Goal: Task Accomplishment & Management: Complete application form

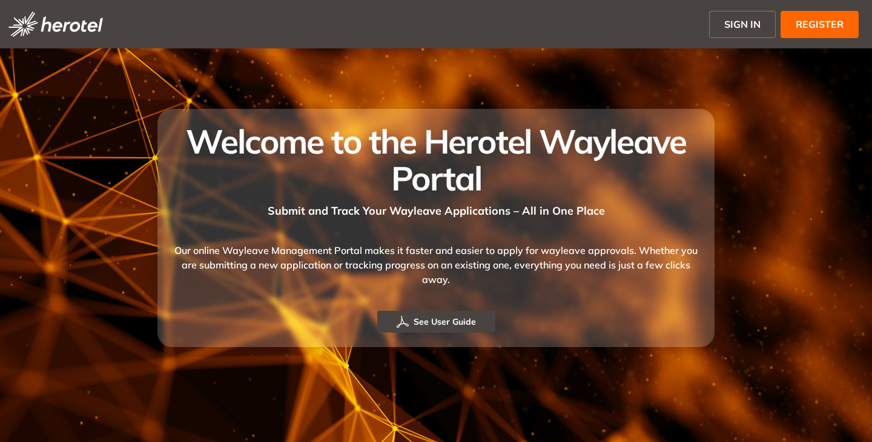
click at [736, 18] on span "SIGN IN" at bounding box center [742, 24] width 36 height 15
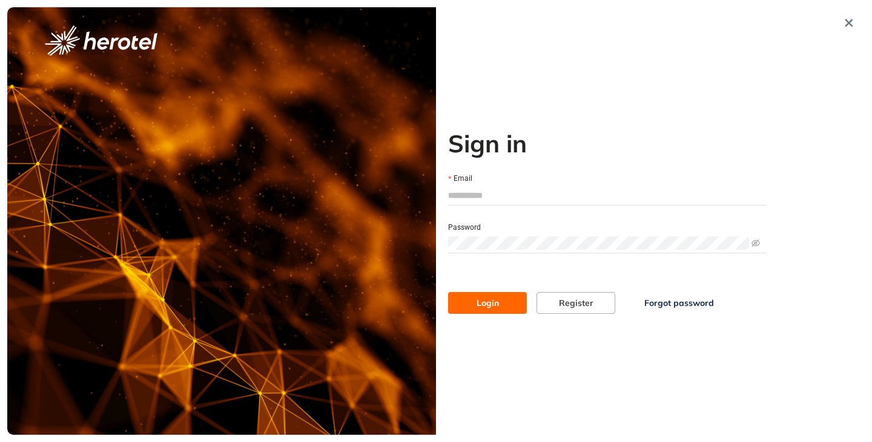
click at [501, 189] on input "Email" at bounding box center [607, 195] width 318 height 18
type input "**********"
click at [448, 292] on button "Login" at bounding box center [487, 303] width 79 height 22
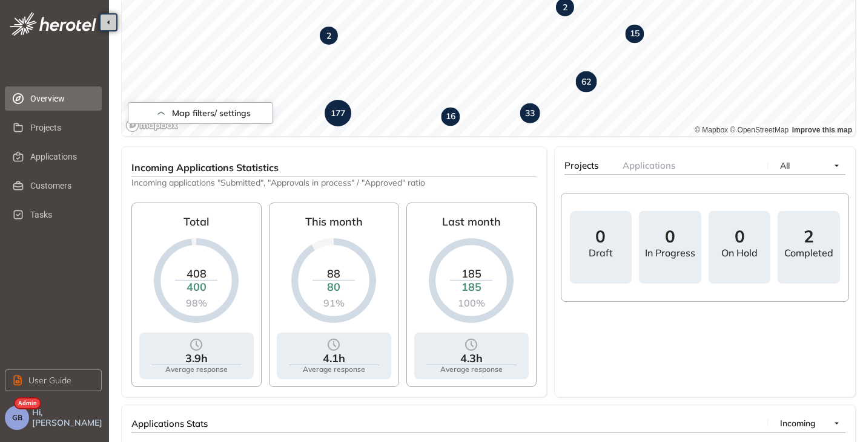
scroll to position [182, 0]
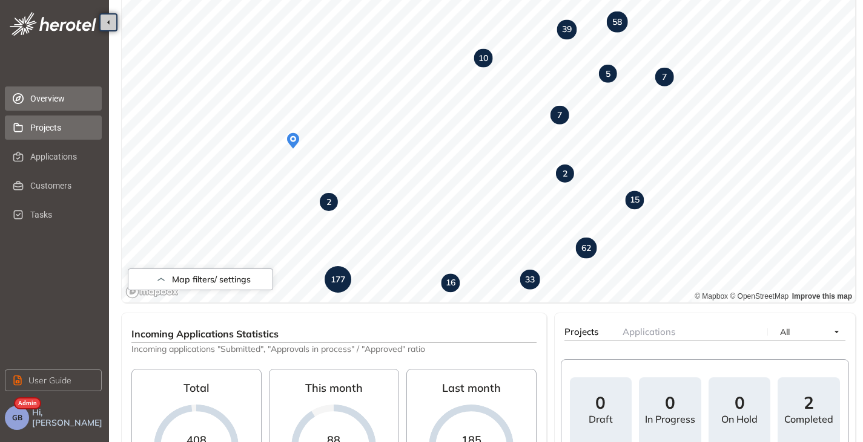
click at [65, 130] on span "Projects" at bounding box center [61, 128] width 62 height 24
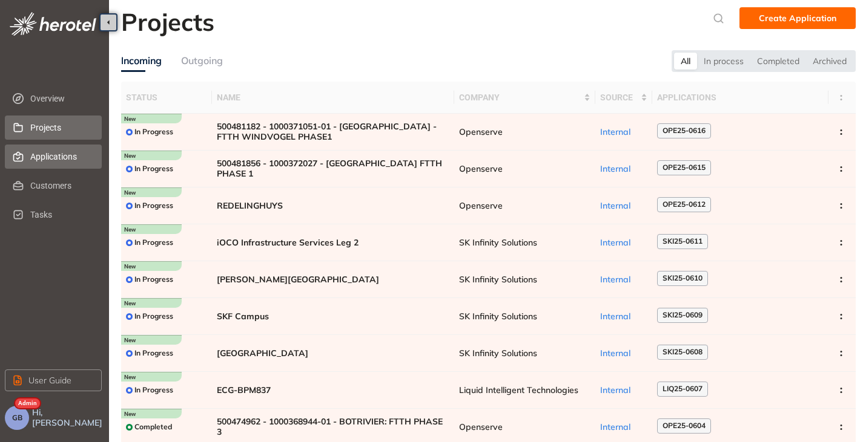
click at [57, 160] on span "Applications" at bounding box center [61, 157] width 62 height 24
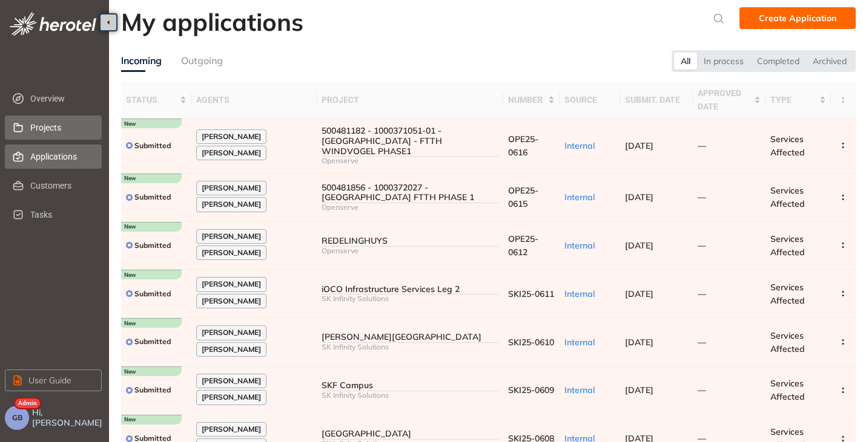
click at [55, 126] on span "Projects" at bounding box center [61, 128] width 62 height 24
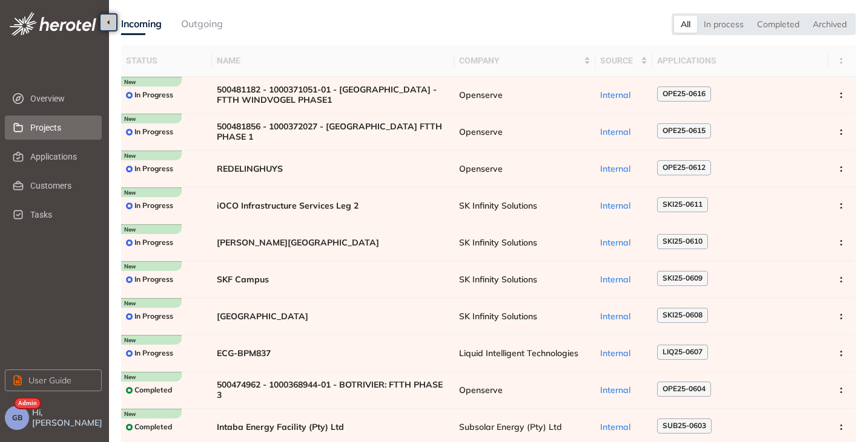
scroll to position [61, 0]
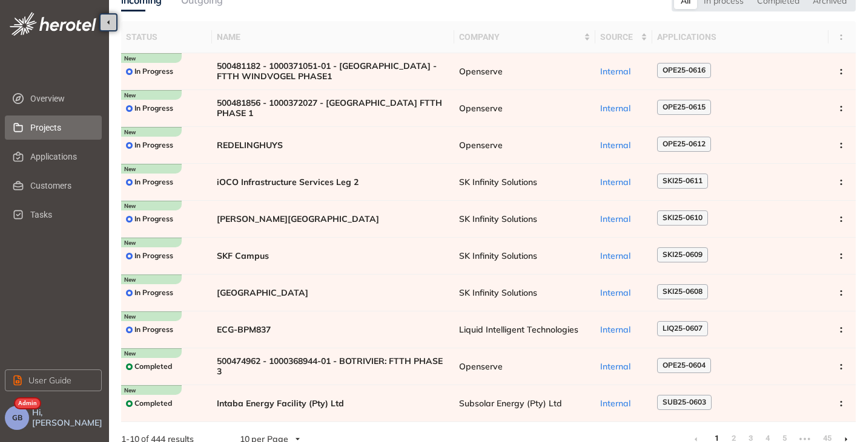
click at [15, 422] on button "GB" at bounding box center [17, 418] width 24 height 24
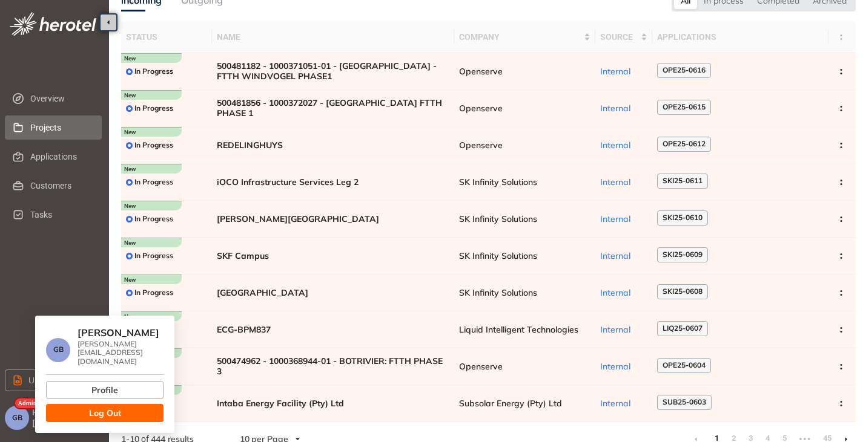
click at [120, 407] on span "Log Out" at bounding box center [105, 413] width 32 height 13
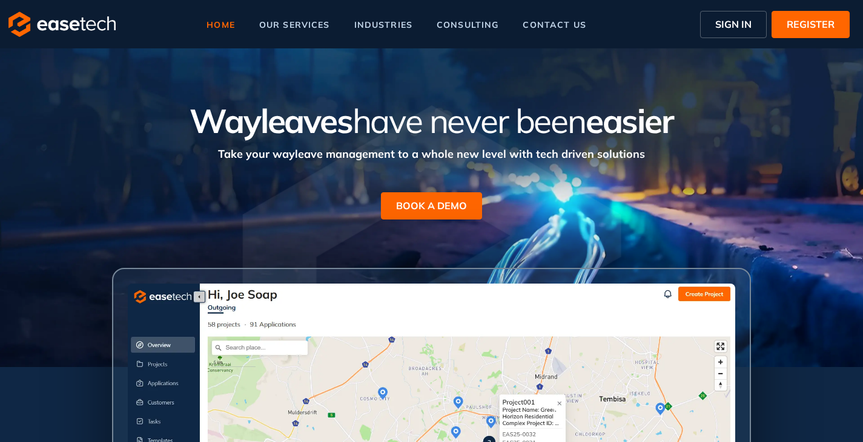
click at [706, 30] on button "SIGN IN" at bounding box center [733, 24] width 67 height 27
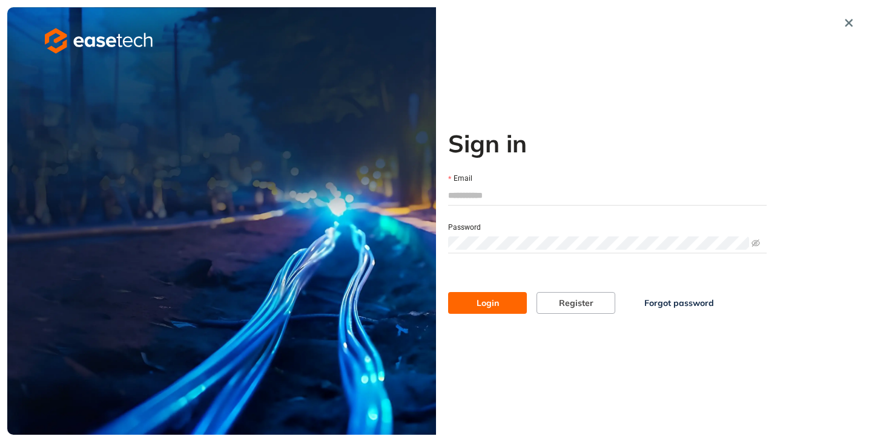
click at [464, 202] on input "Email" at bounding box center [607, 195] width 318 height 18
type input "**********"
click at [486, 308] on span "Login" at bounding box center [487, 303] width 22 height 13
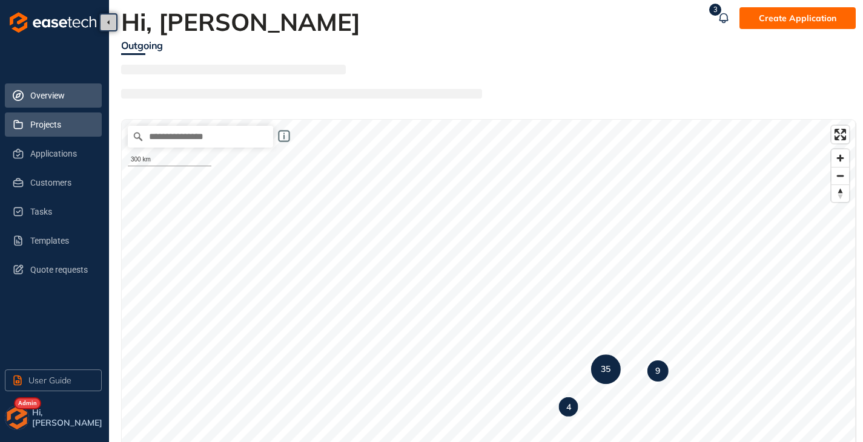
click at [44, 130] on span "Projects" at bounding box center [61, 125] width 62 height 24
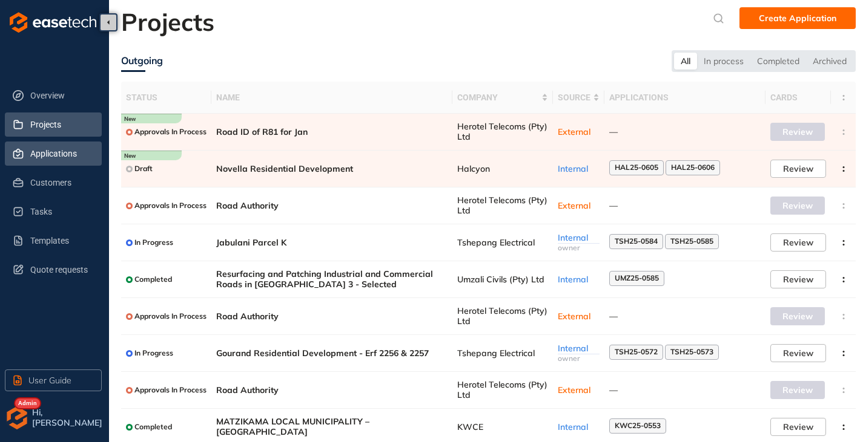
click at [63, 156] on span "Applications" at bounding box center [61, 154] width 62 height 24
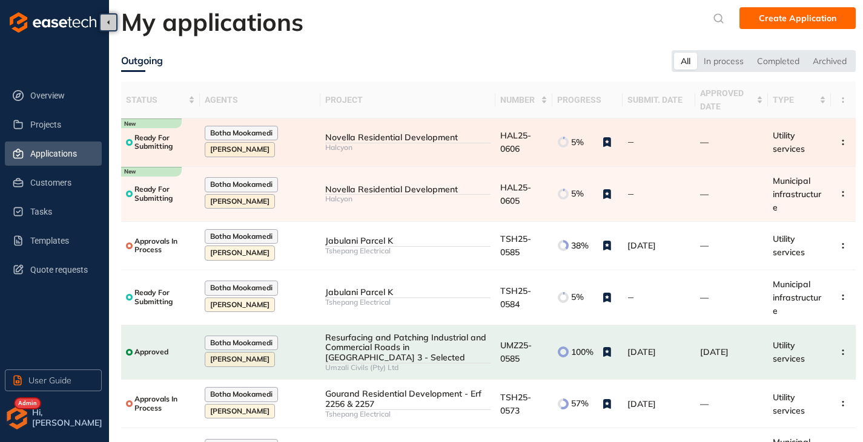
click at [410, 140] on div "Novella Residential Development" at bounding box center [407, 138] width 165 height 10
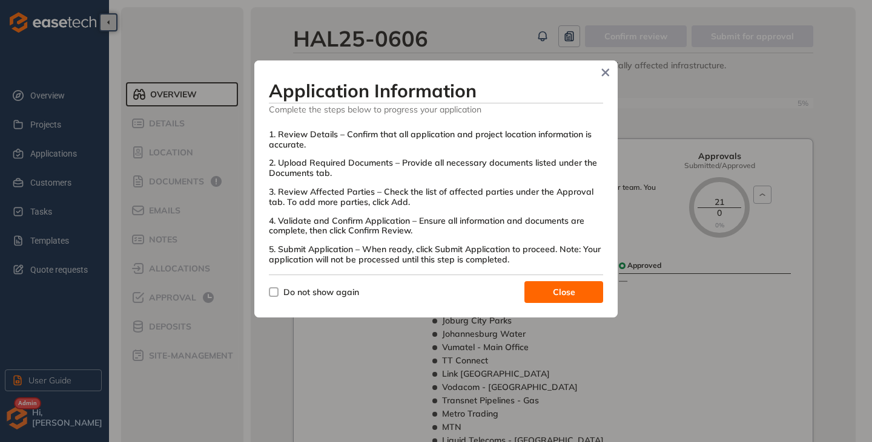
click at [282, 295] on span "Do not show again" at bounding box center [320, 292] width 85 height 13
click at [579, 289] on button "Close" at bounding box center [563, 292] width 79 height 22
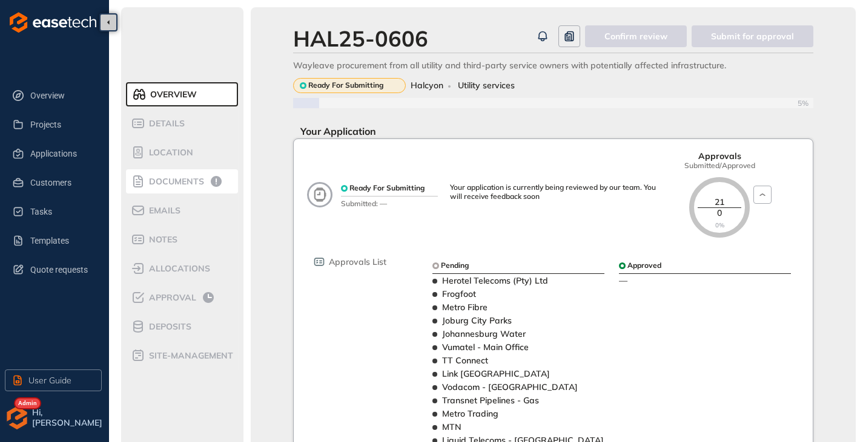
click at [183, 179] on span "Documents" at bounding box center [174, 182] width 59 height 10
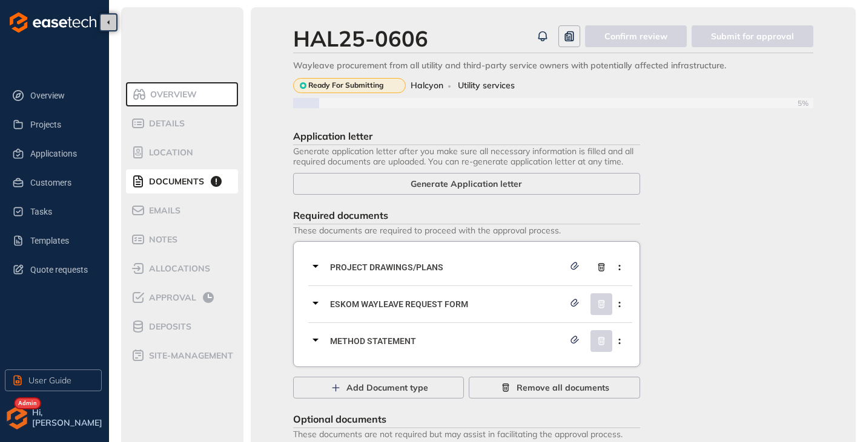
click at [319, 263] on icon at bounding box center [315, 266] width 15 height 15
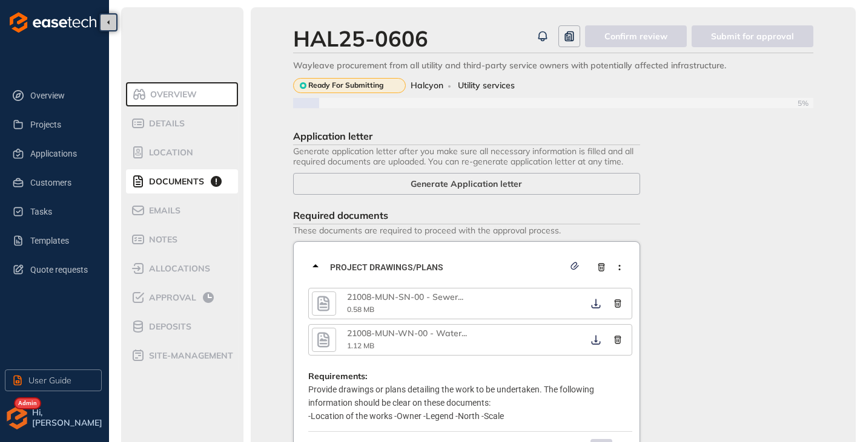
click at [330, 304] on icon "button" at bounding box center [323, 304] width 18 height 22
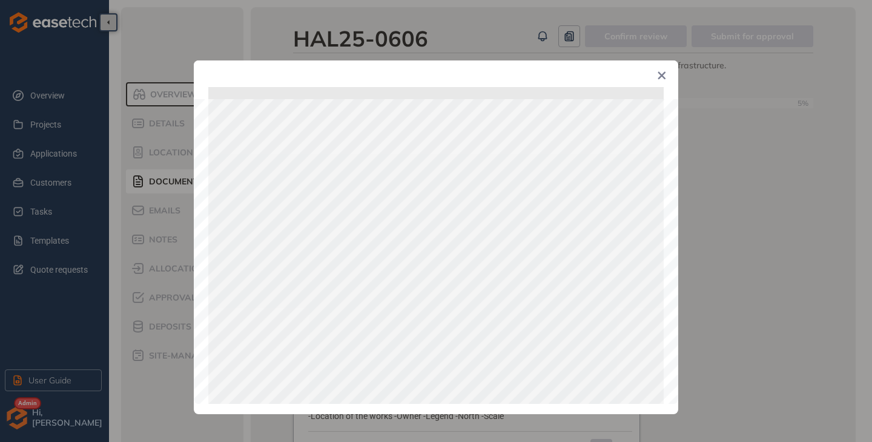
click at [665, 76] on icon "Close" at bounding box center [661, 75] width 8 height 8
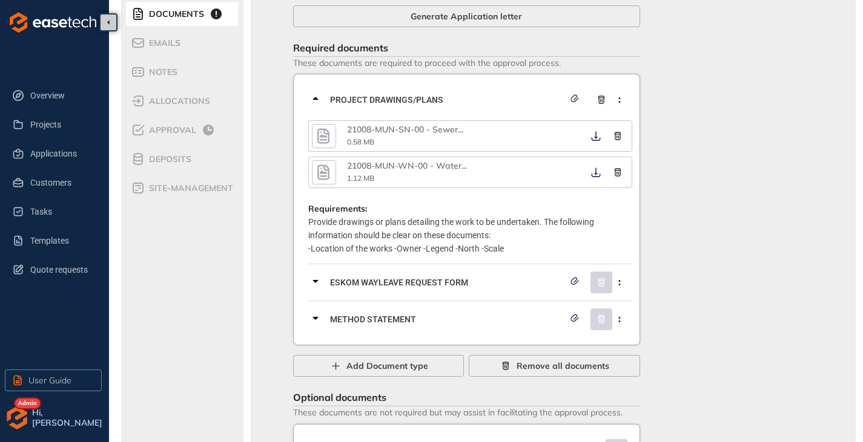
scroll to position [232, 0]
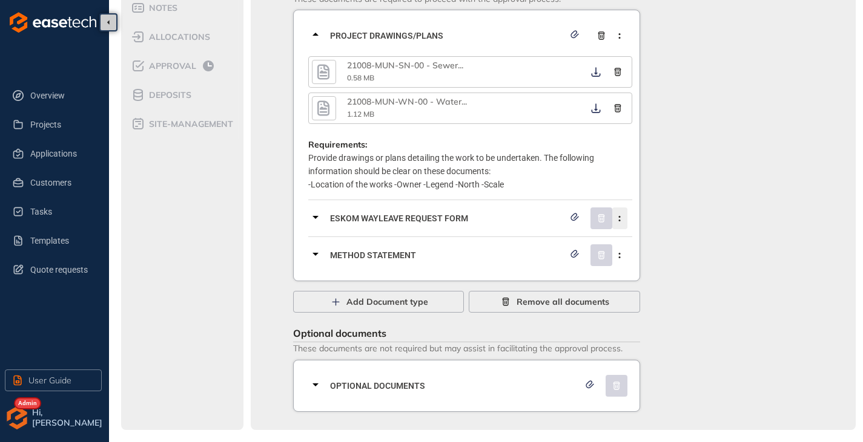
click at [619, 218] on icon "button" at bounding box center [619, 218] width 12 height 5
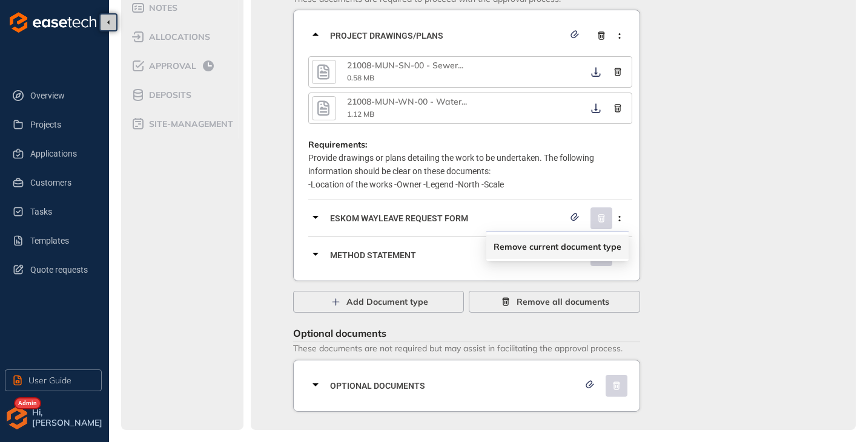
click at [565, 245] on span "Remove current document type" at bounding box center [557, 247] width 128 height 10
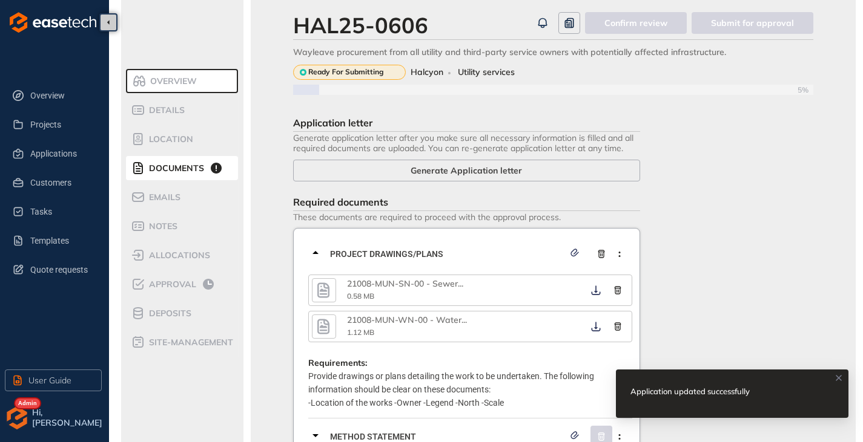
scroll to position [195, 0]
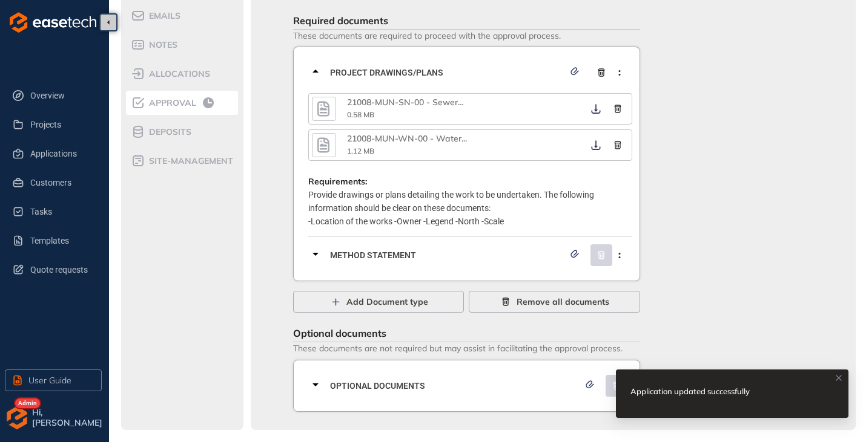
click at [161, 107] on span "Approval" at bounding box center [170, 103] width 51 height 10
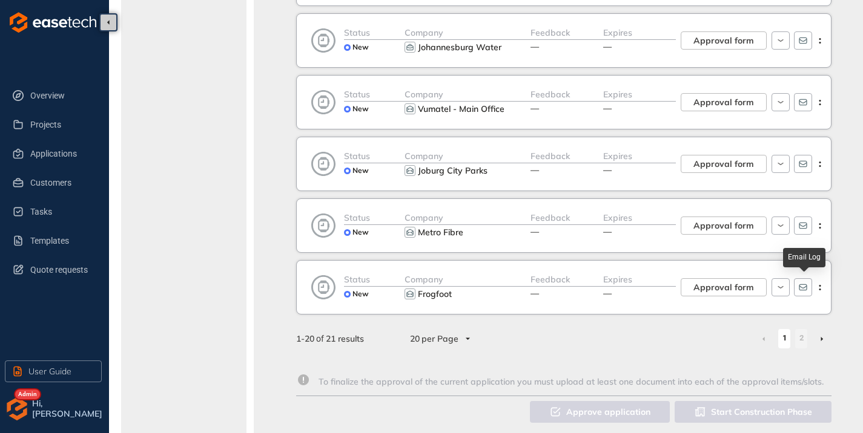
scroll to position [1086, 0]
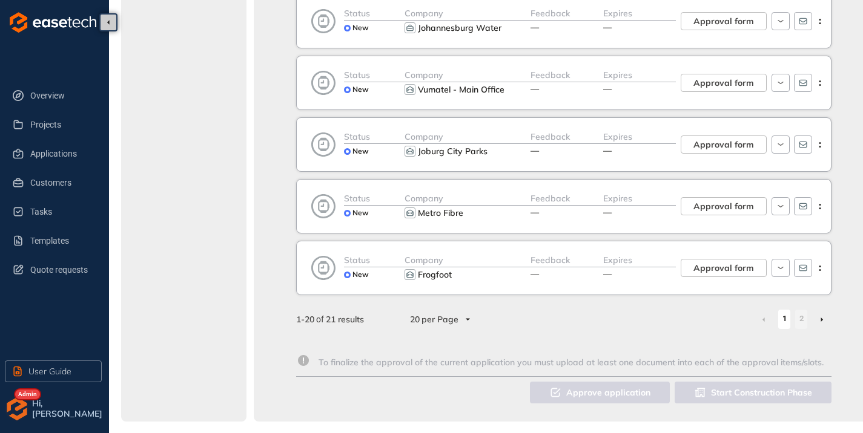
click at [818, 321] on li at bounding box center [821, 319] width 19 height 19
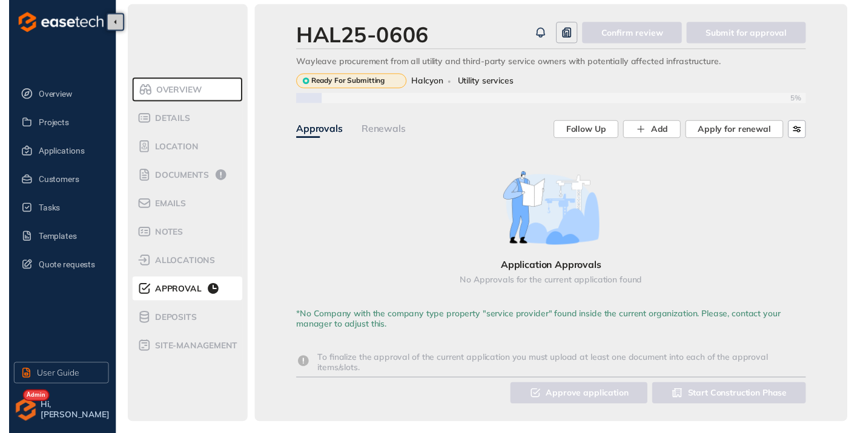
scroll to position [11, 0]
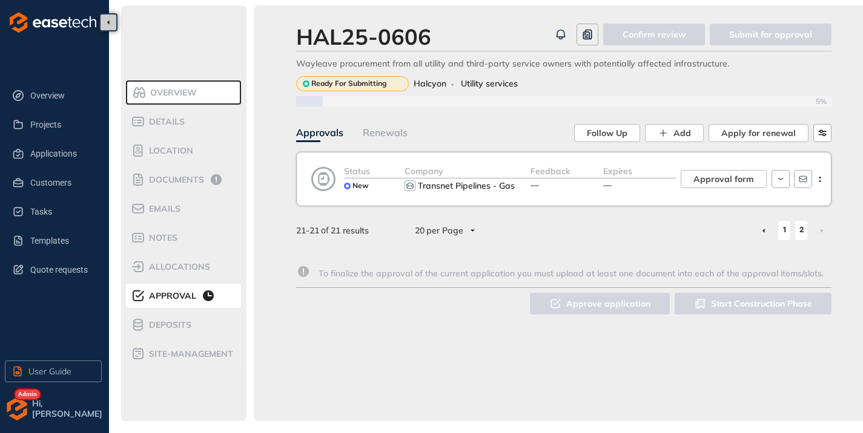
click at [780, 225] on link "1" at bounding box center [784, 230] width 12 height 18
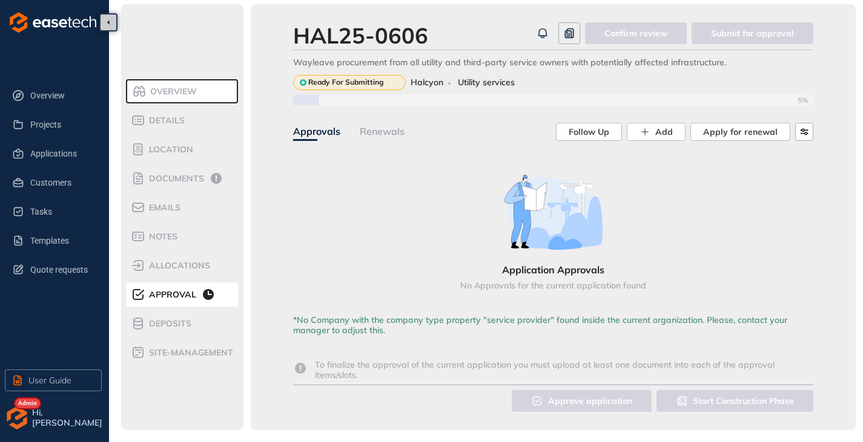
scroll to position [11, 0]
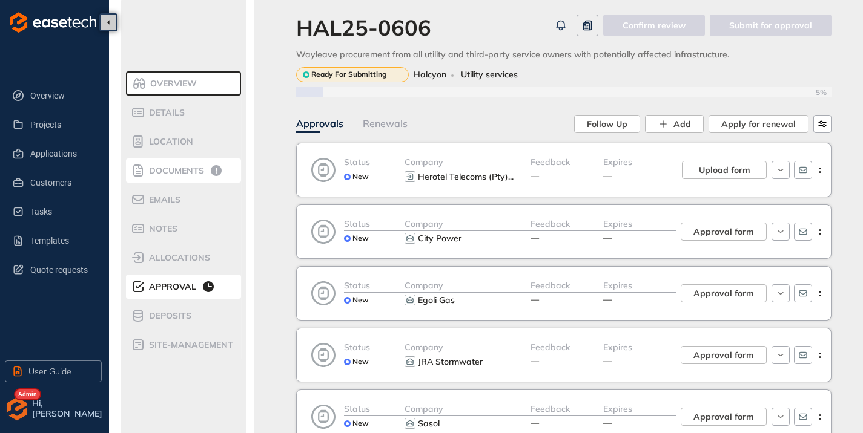
click at [182, 161] on li "Documents" at bounding box center [183, 171] width 115 height 24
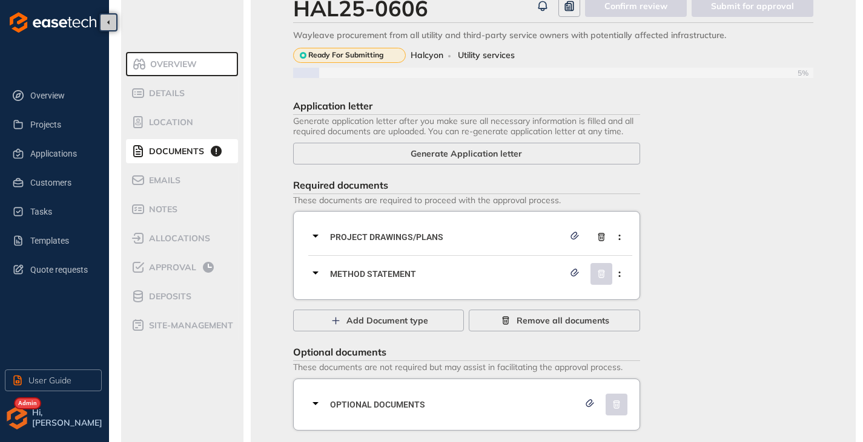
scroll to position [49, 0]
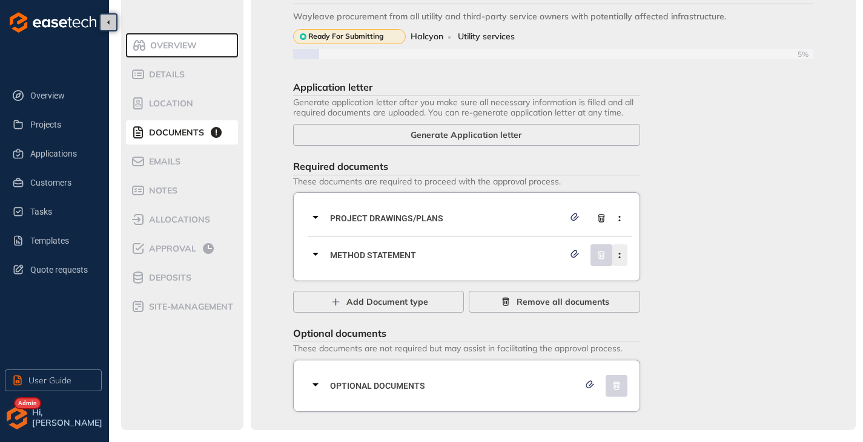
click at [621, 254] on icon "button" at bounding box center [619, 255] width 12 height 5
click at [571, 280] on span "Remove current document type" at bounding box center [557, 284] width 128 height 10
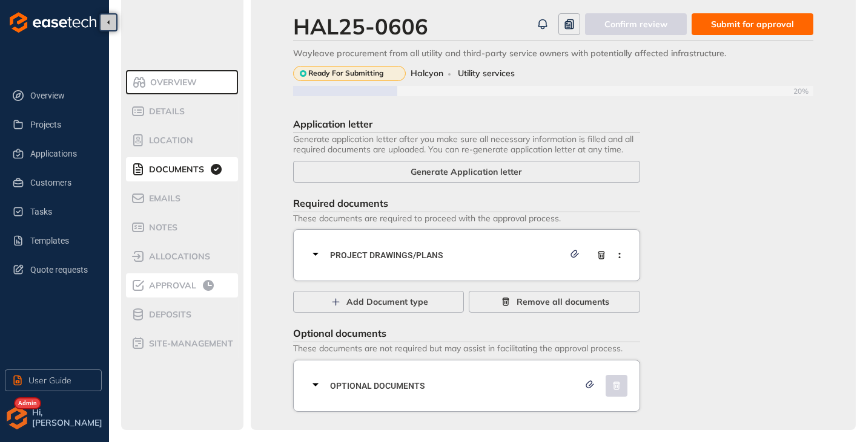
click at [183, 287] on span "Approval" at bounding box center [170, 286] width 51 height 10
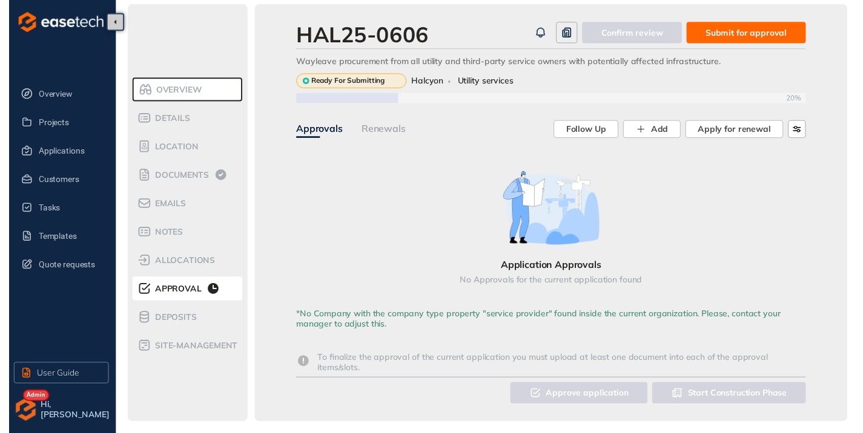
scroll to position [12, 0]
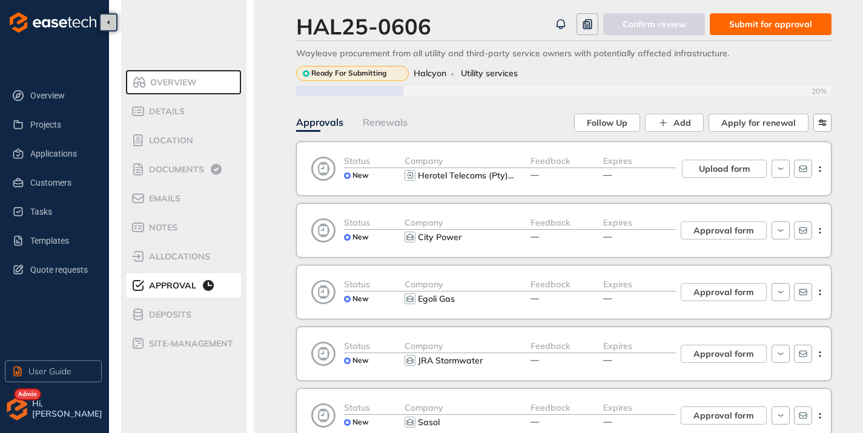
click at [751, 24] on span "Submit for approval" at bounding box center [770, 24] width 83 height 13
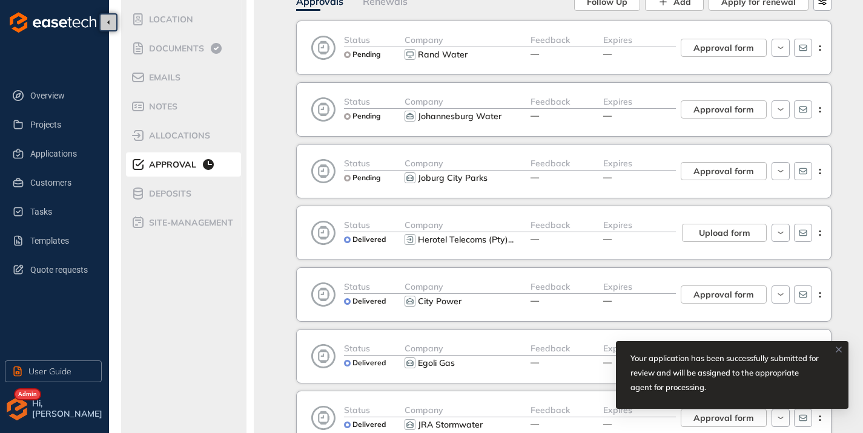
scroll to position [315, 0]
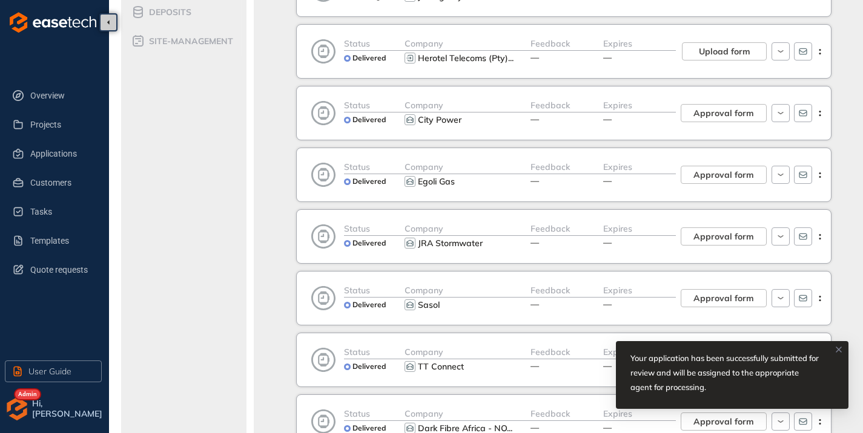
click at [837, 347] on icon at bounding box center [838, 350] width 10 height 10
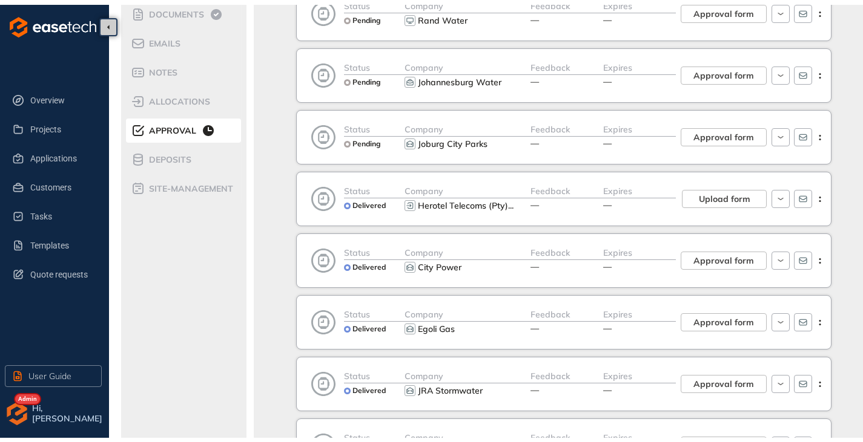
scroll to position [0, 0]
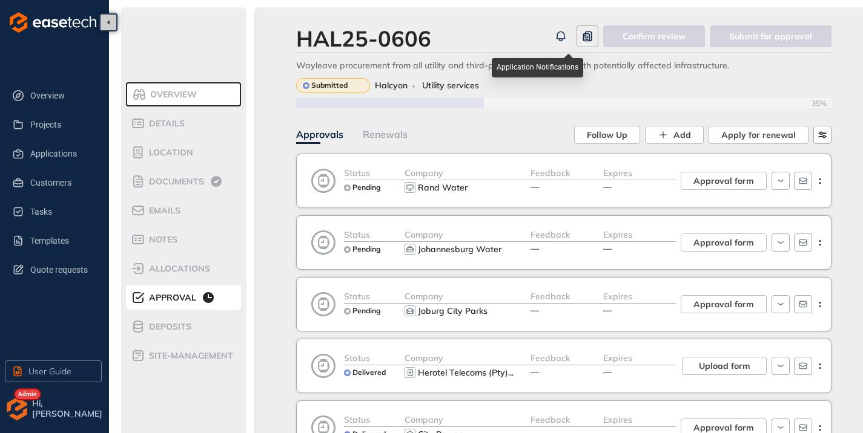
click at [565, 35] on icon "button" at bounding box center [560, 36] width 12 height 15
click at [550, 33] on div "HAL25-0606" at bounding box center [423, 38] width 254 height 26
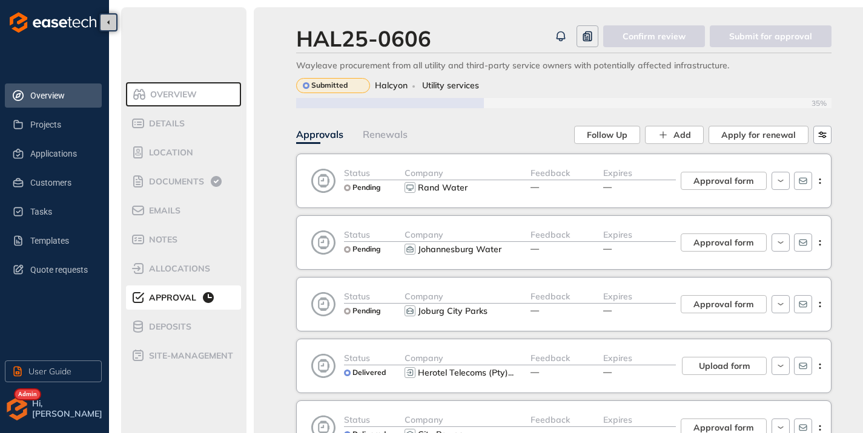
click at [35, 99] on span "Overview" at bounding box center [61, 96] width 62 height 24
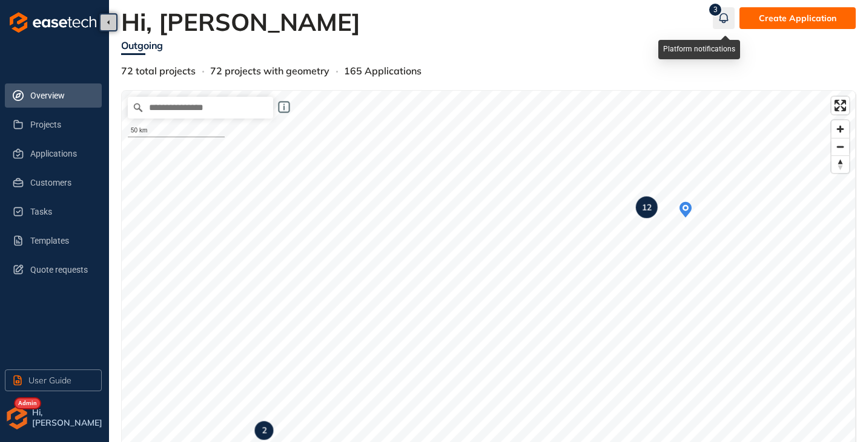
click at [727, 11] on icon "button" at bounding box center [723, 18] width 12 height 15
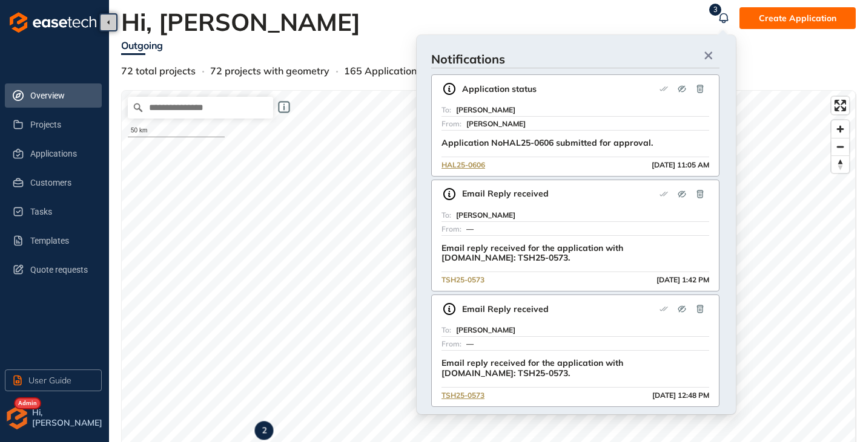
click at [468, 275] on span "TSH25-0573" at bounding box center [462, 281] width 43 height 12
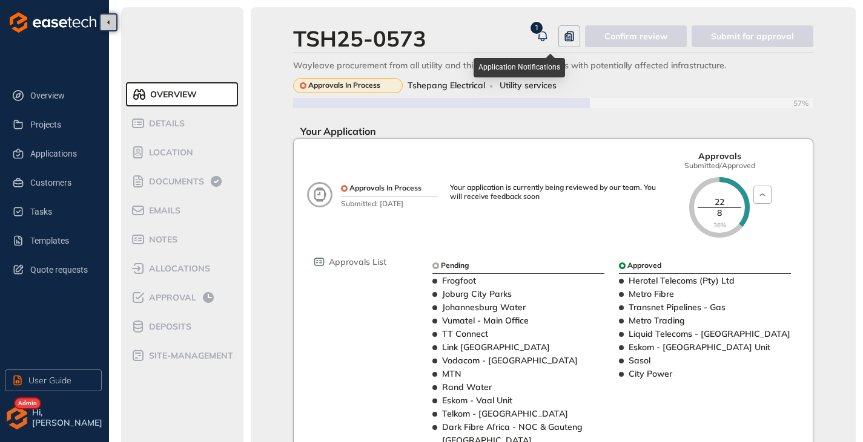
click at [544, 33] on icon "button" at bounding box center [542, 34] width 8 height 7
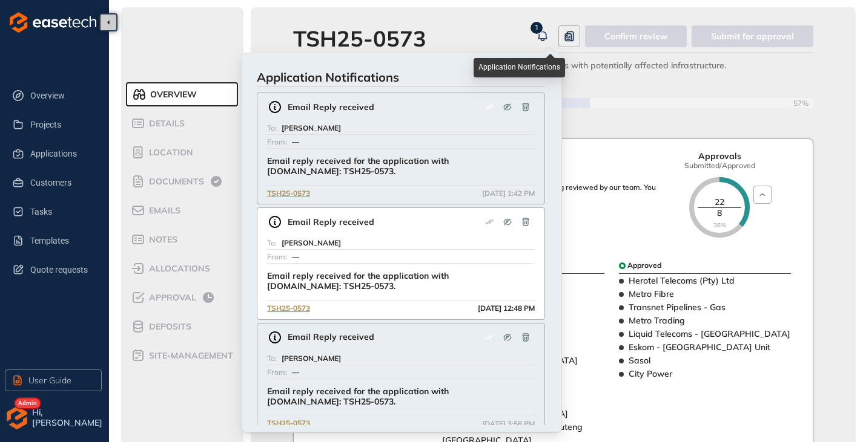
click at [544, 34] on icon "button" at bounding box center [542, 36] width 12 height 15
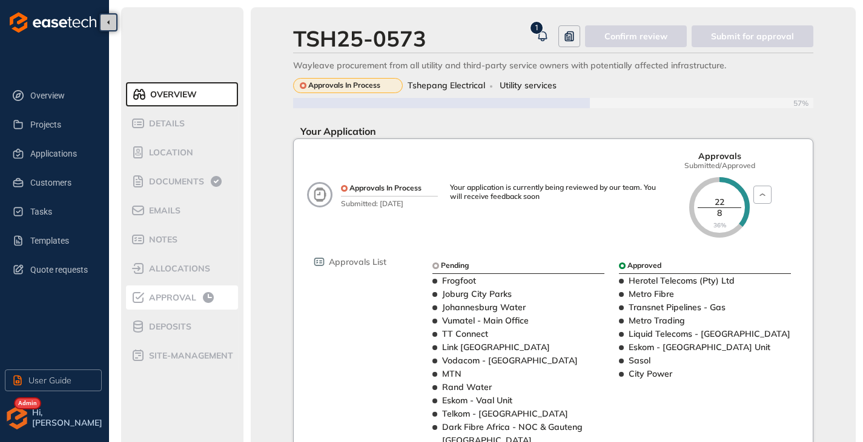
click at [162, 298] on span "Approval" at bounding box center [170, 298] width 51 height 10
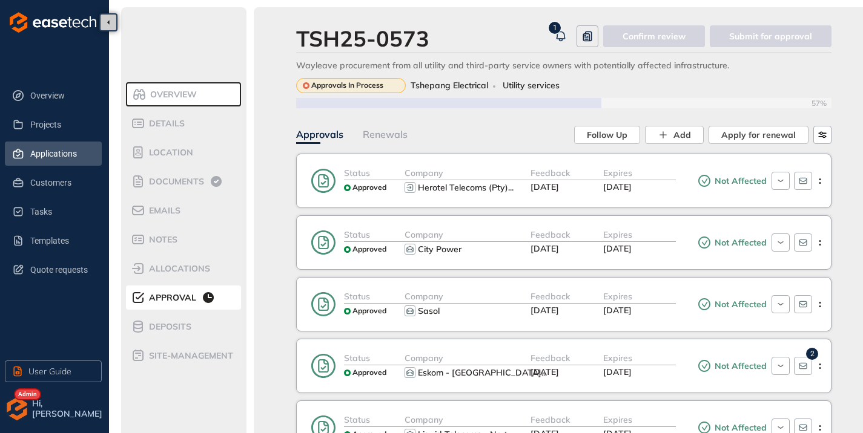
click at [54, 148] on span "Applications" at bounding box center [61, 154] width 62 height 24
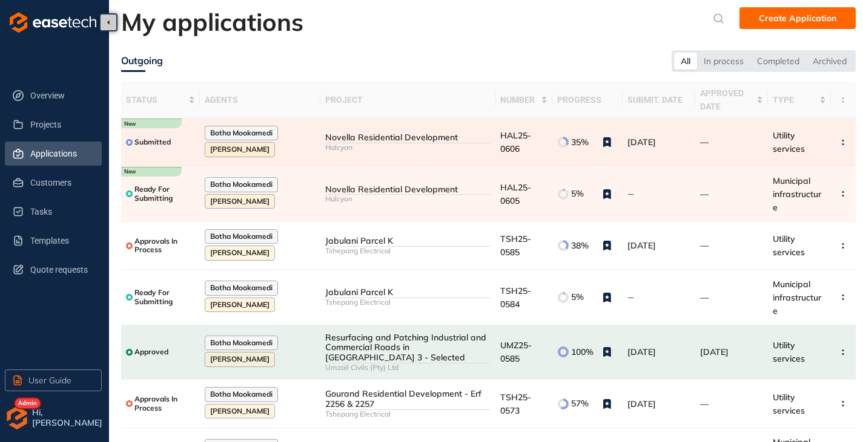
click at [416, 143] on div at bounding box center [407, 143] width 165 height 1
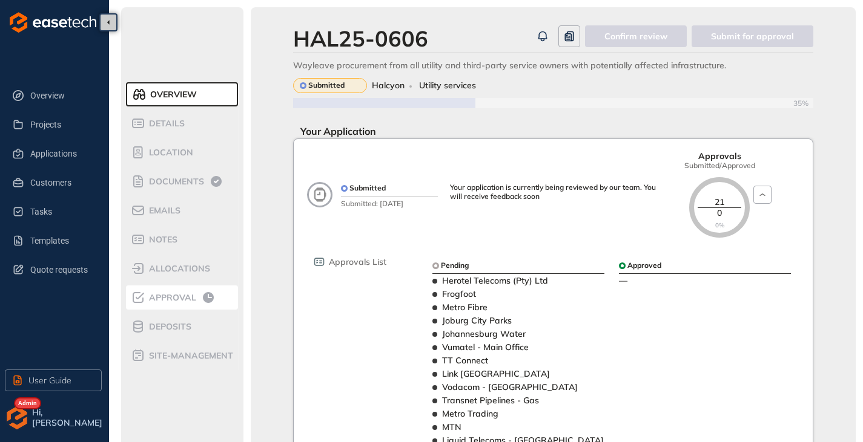
click at [178, 298] on span "Approval" at bounding box center [170, 298] width 51 height 10
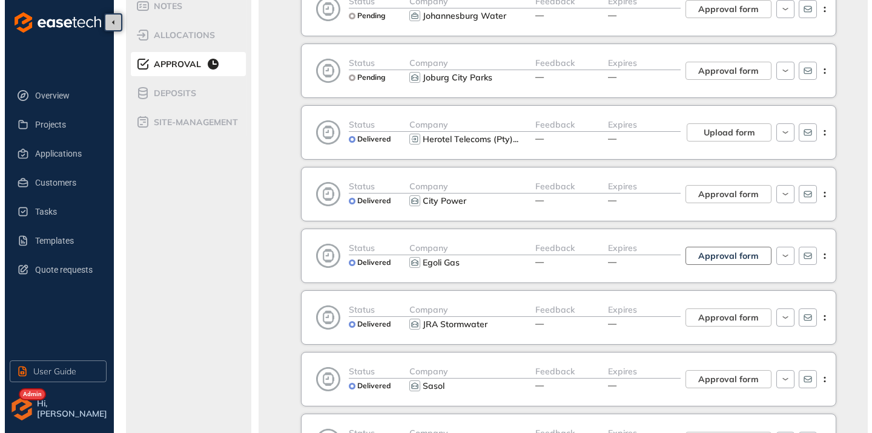
scroll to position [242, 0]
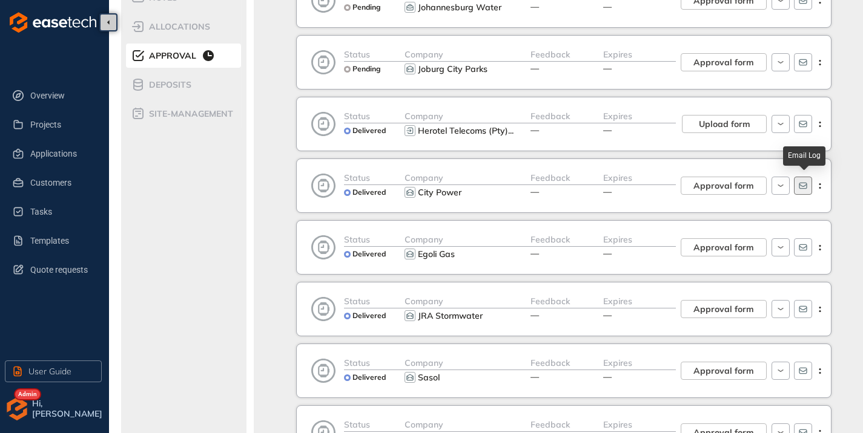
click at [801, 185] on icon "button" at bounding box center [803, 186] width 10 height 10
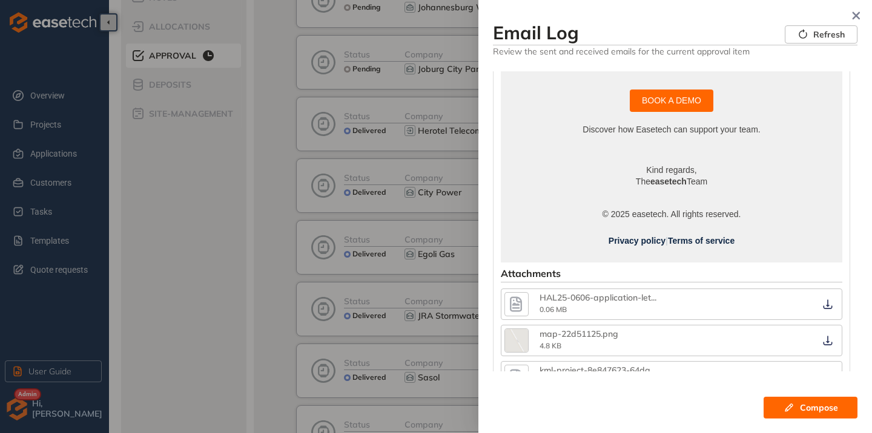
scroll to position [810, 0]
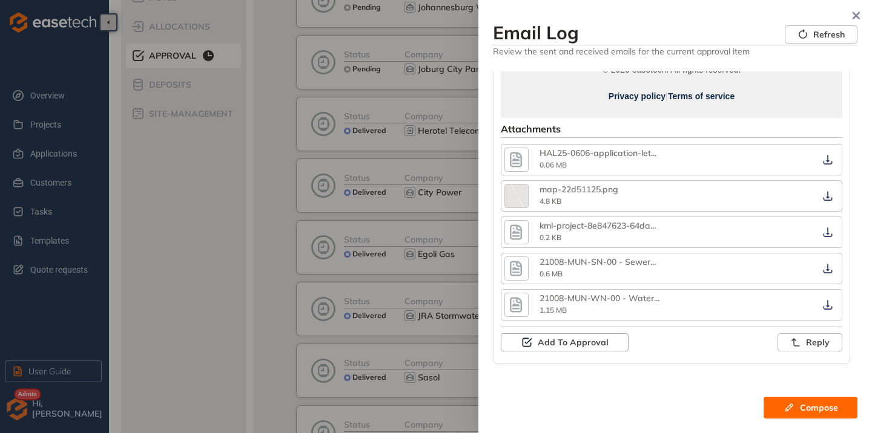
click at [516, 163] on icon "button" at bounding box center [516, 160] width 12 height 15
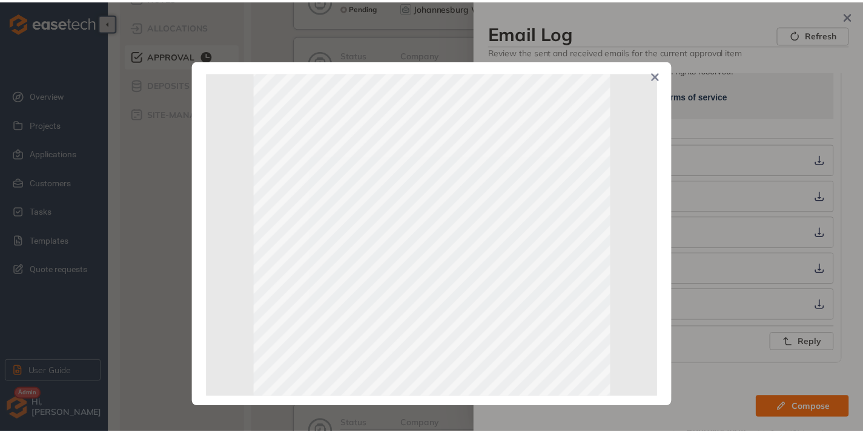
scroll to position [0, 0]
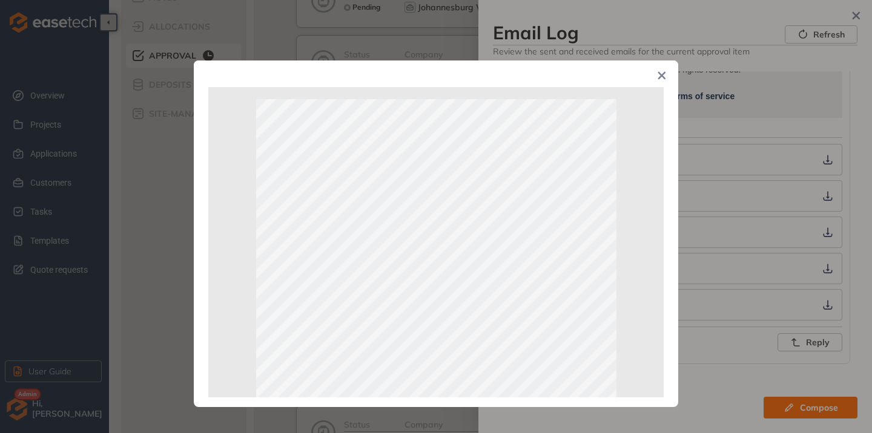
click at [669, 77] on span "Close" at bounding box center [661, 77] width 33 height 33
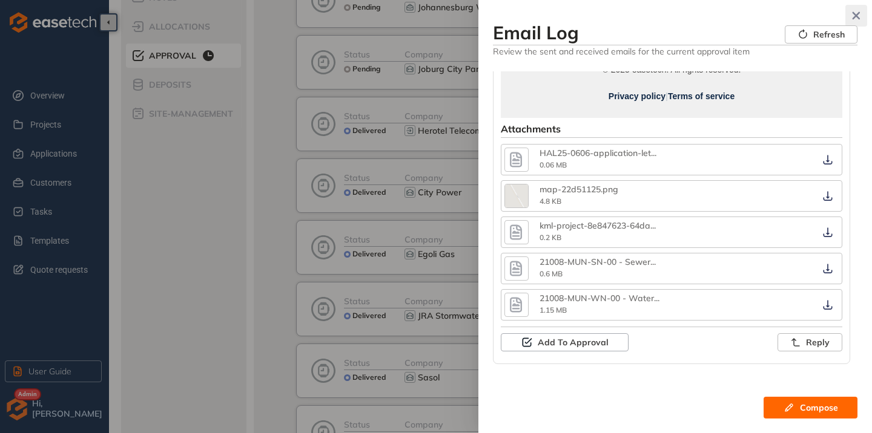
click at [862, 20] on button "button" at bounding box center [856, 16] width 22 height 22
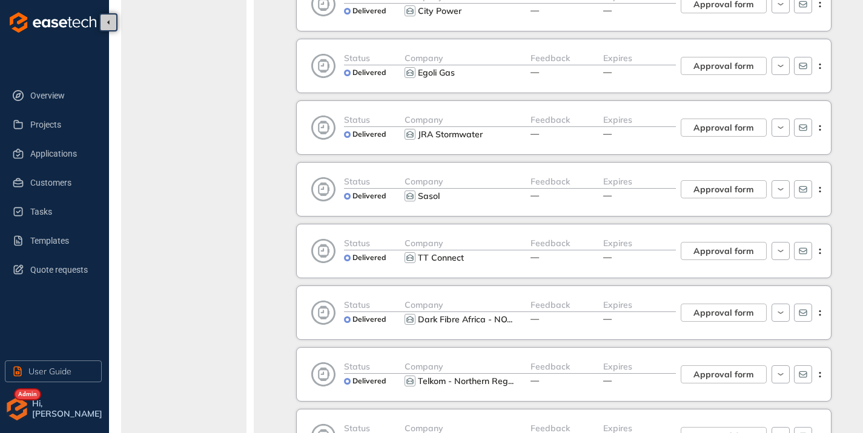
scroll to position [182, 0]
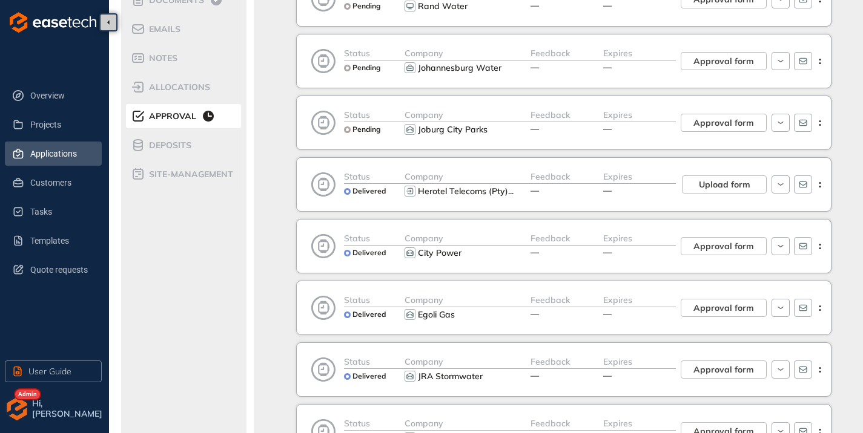
click at [64, 149] on span "Applications" at bounding box center [61, 154] width 62 height 24
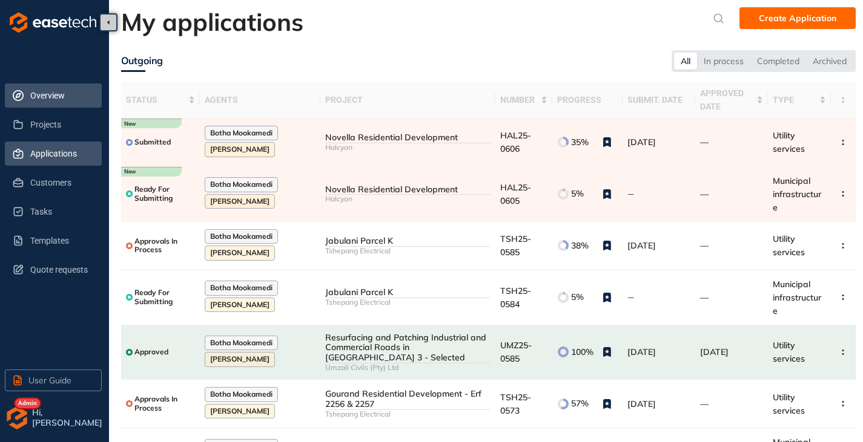
drag, startPoint x: 37, startPoint y: 96, endPoint x: 33, endPoint y: 102, distance: 7.4
click at [38, 96] on span "Overview" at bounding box center [61, 96] width 62 height 24
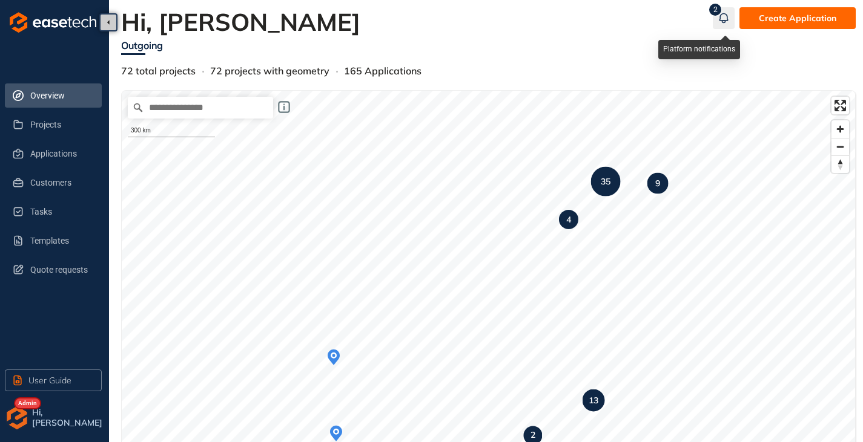
click at [726, 19] on icon "button" at bounding box center [723, 18] width 12 height 15
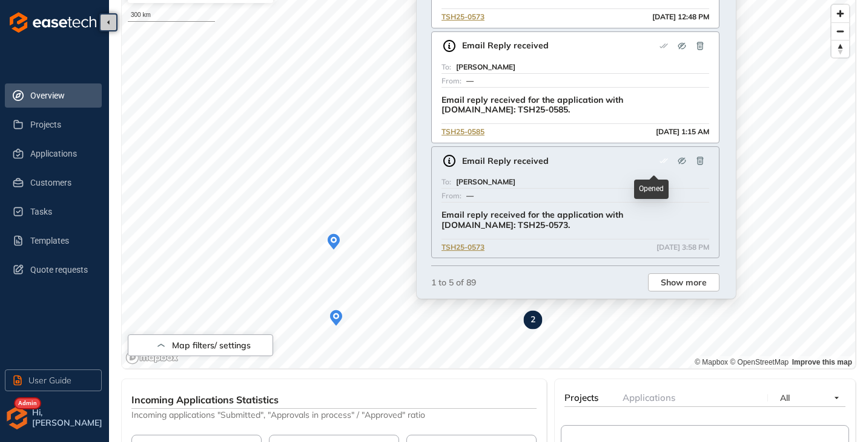
scroll to position [121, 0]
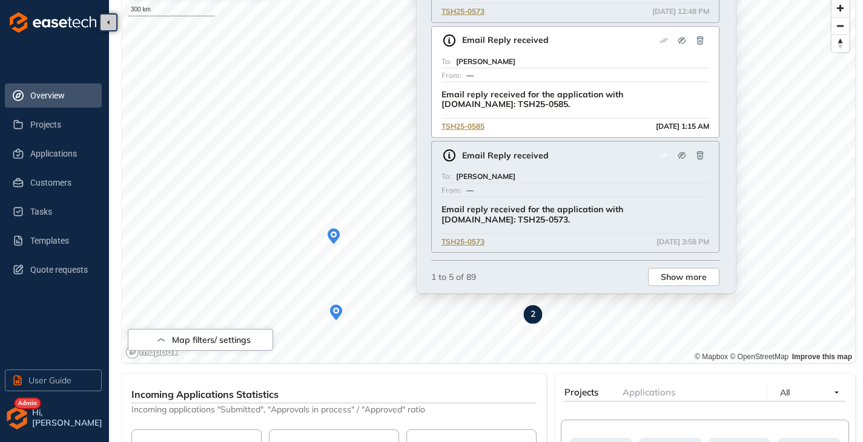
click at [698, 151] on icon "button" at bounding box center [700, 156] width 10 height 10
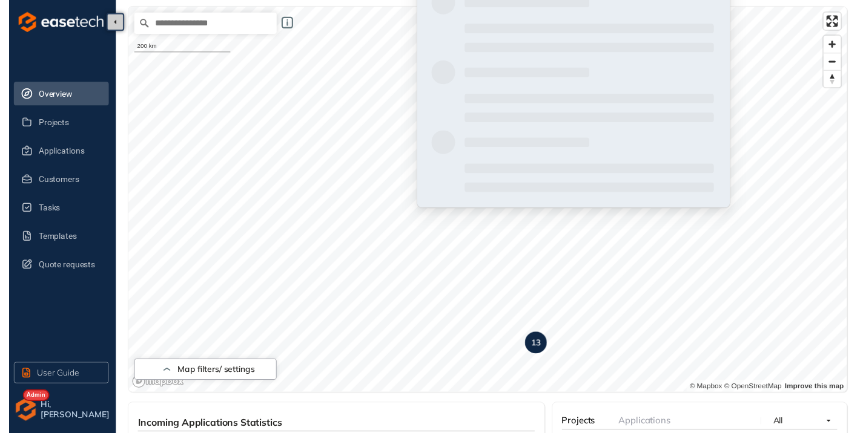
scroll to position [0, 0]
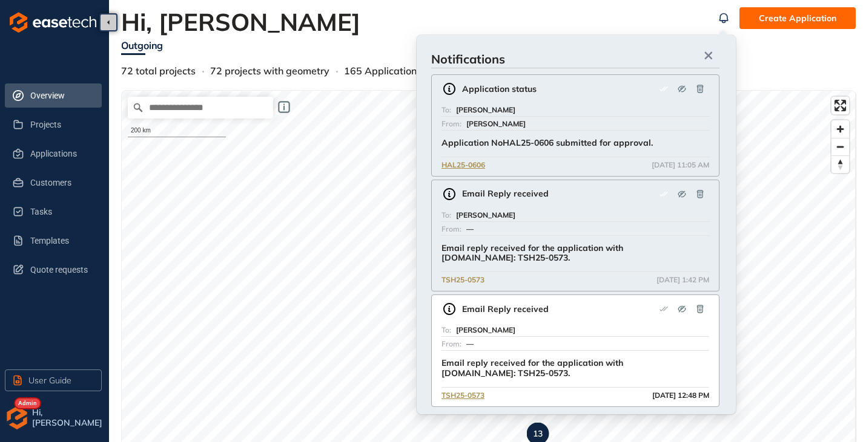
click at [464, 278] on span "TSH25-0573" at bounding box center [462, 281] width 43 height 12
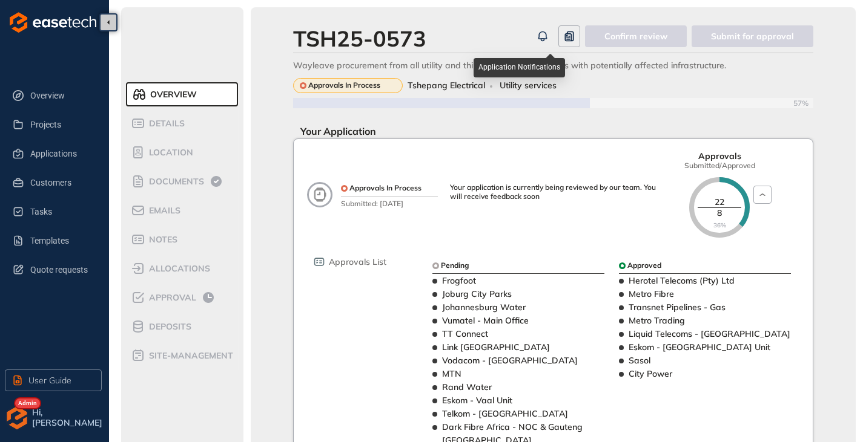
click at [544, 35] on icon "button" at bounding box center [542, 36] width 12 height 15
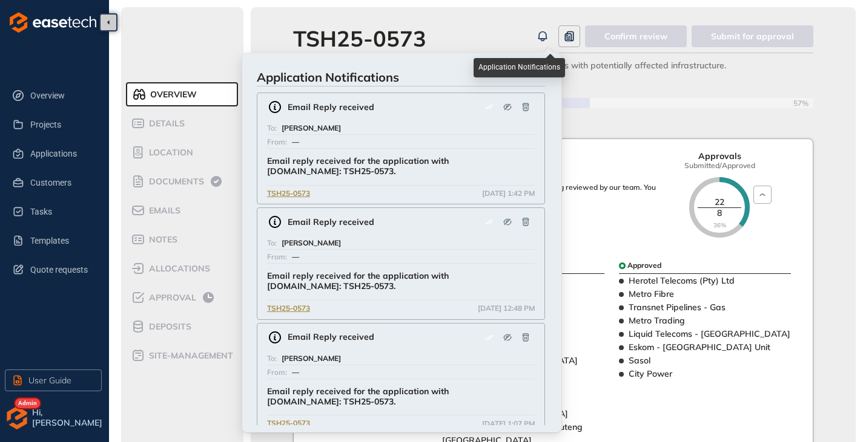
click at [544, 35] on icon "button" at bounding box center [542, 36] width 12 height 15
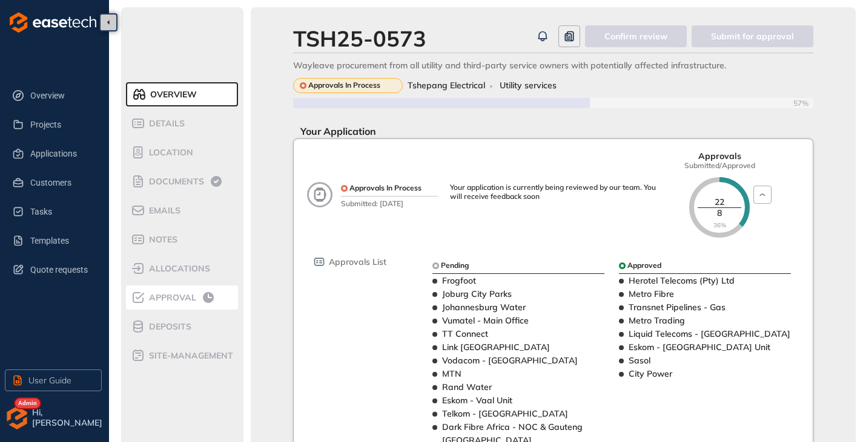
click at [182, 290] on li "Approval" at bounding box center [182, 298] width 112 height 24
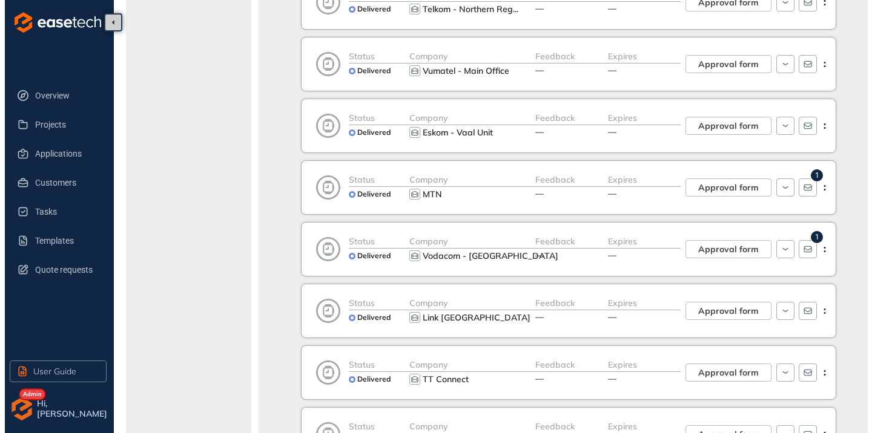
scroll to position [908, 0]
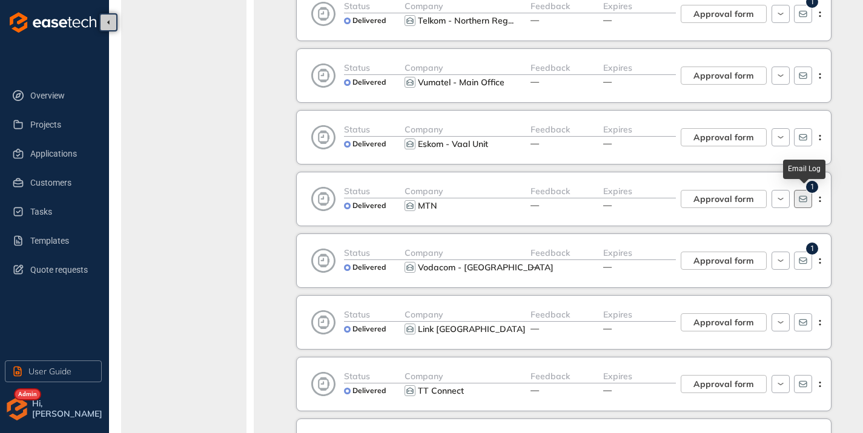
click at [799, 200] on icon "button" at bounding box center [802, 199] width 8 height 7
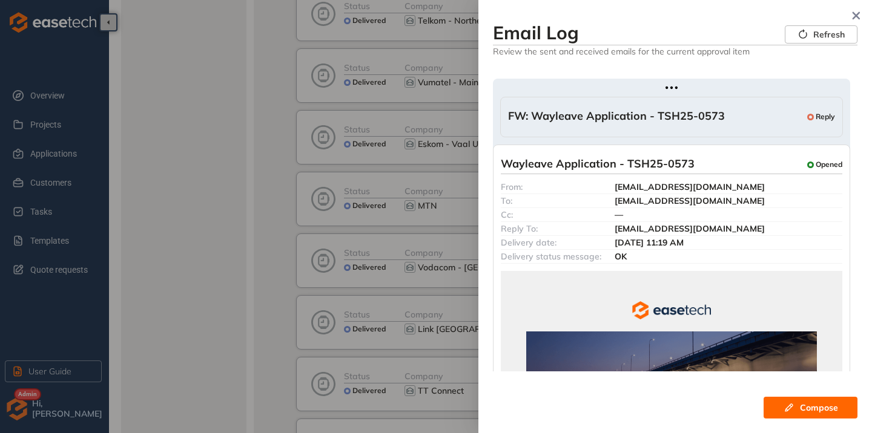
click at [668, 116] on span "FW: Wayleave Application - TSH25-0573" at bounding box center [616, 117] width 217 height 15
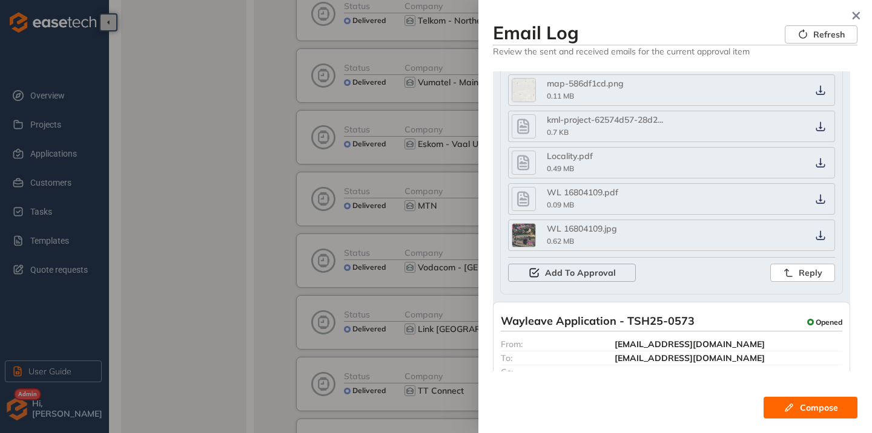
scroll to position [242, 0]
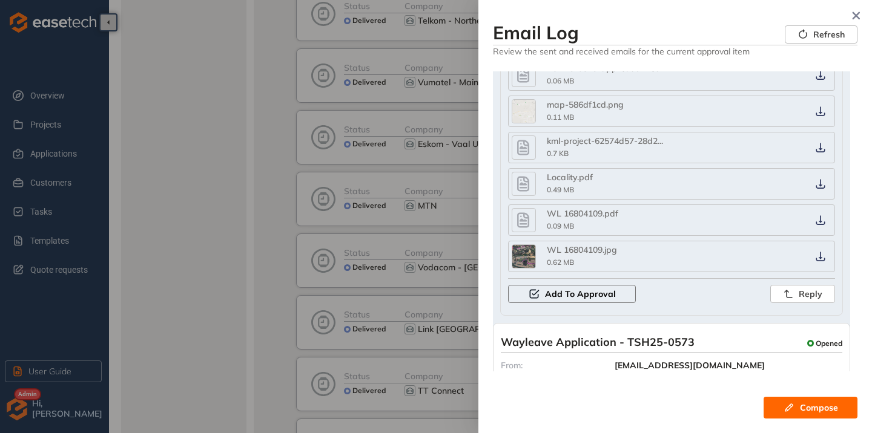
click at [564, 293] on span "Add To Approval" at bounding box center [580, 294] width 71 height 13
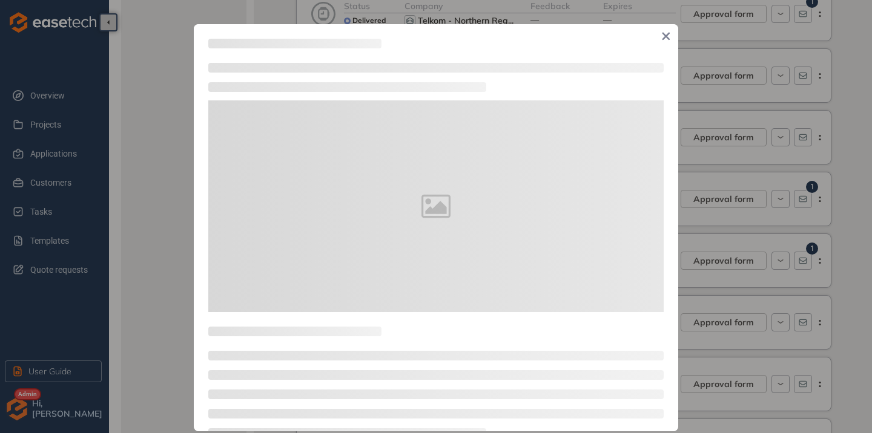
type textarea "**********"
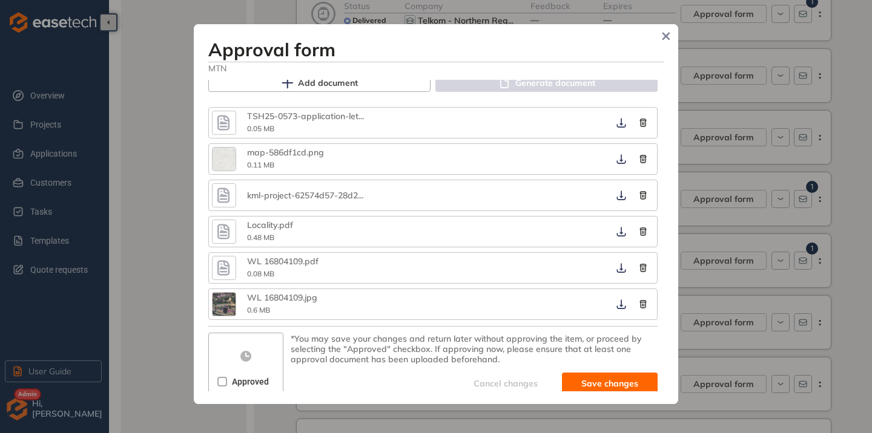
scroll to position [817, 0]
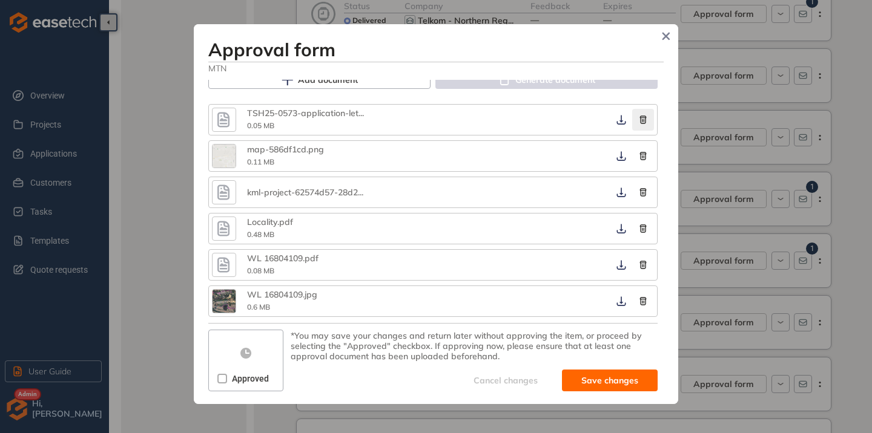
click at [640, 120] on icon "button" at bounding box center [643, 120] width 7 height 8
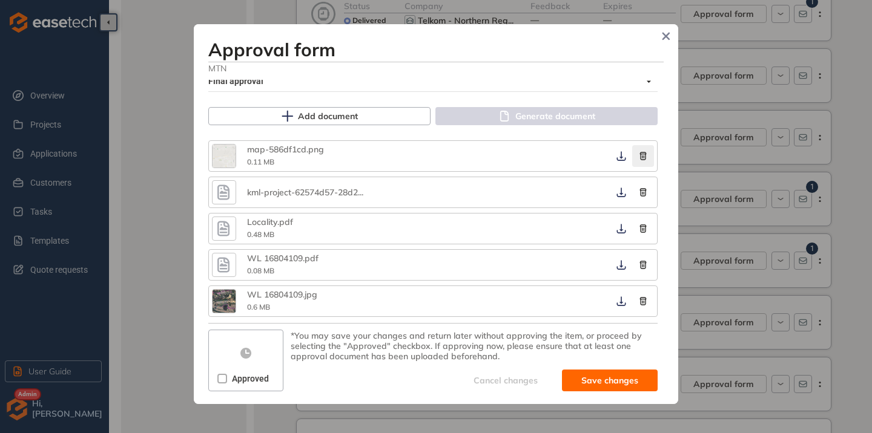
click at [637, 156] on icon "button" at bounding box center [643, 156] width 12 height 8
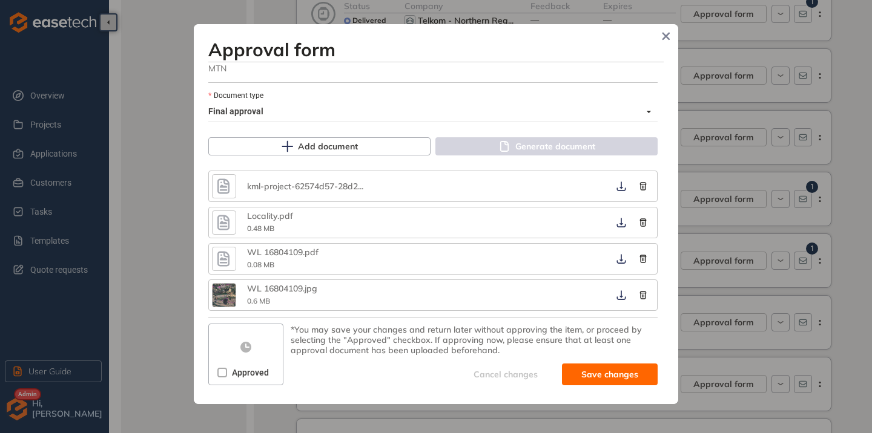
scroll to position [745, 0]
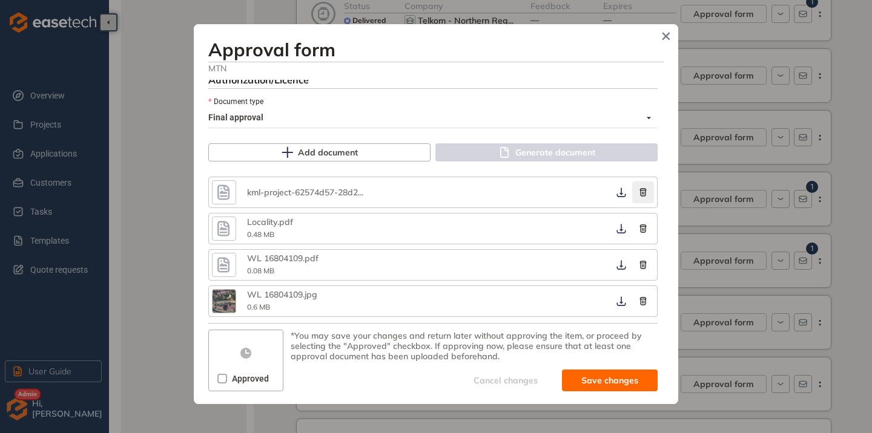
click at [637, 194] on icon "button" at bounding box center [643, 192] width 12 height 8
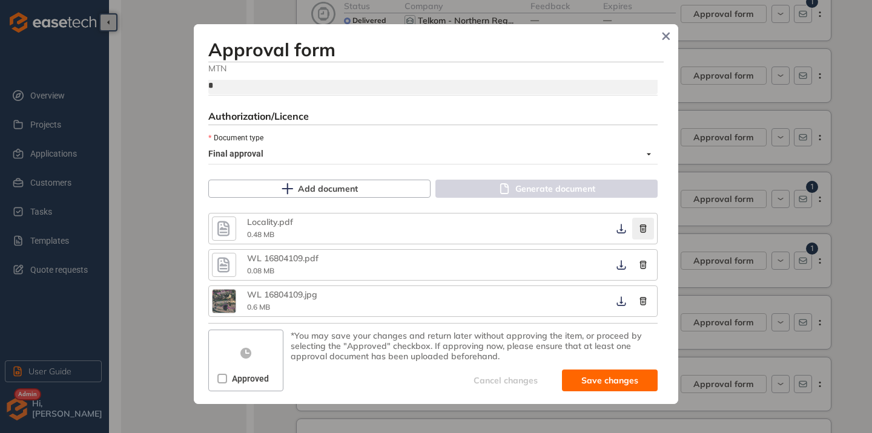
click at [640, 227] on icon "button" at bounding box center [643, 229] width 7 height 8
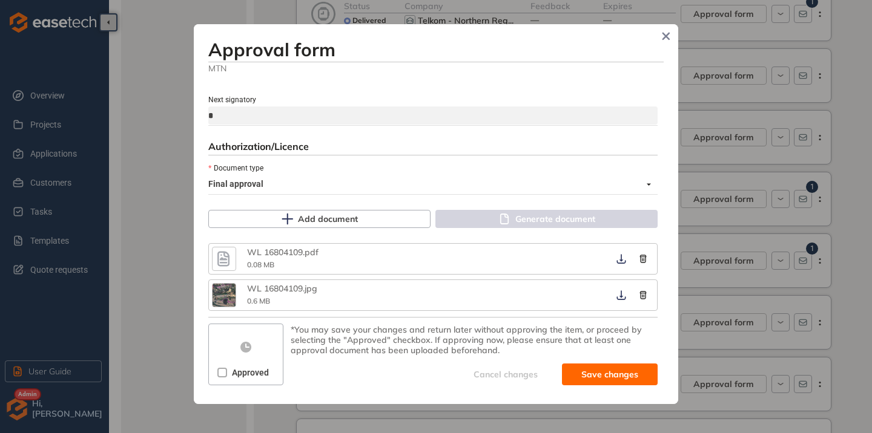
scroll to position [672, 0]
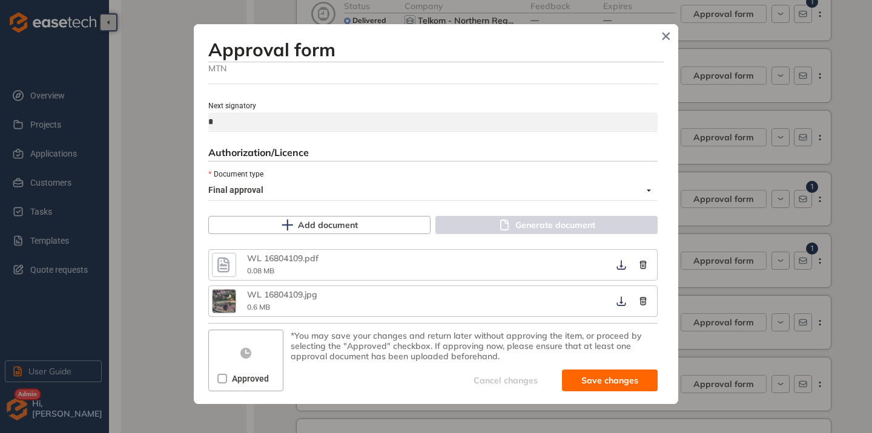
click at [220, 264] on icon "button" at bounding box center [223, 265] width 18 height 22
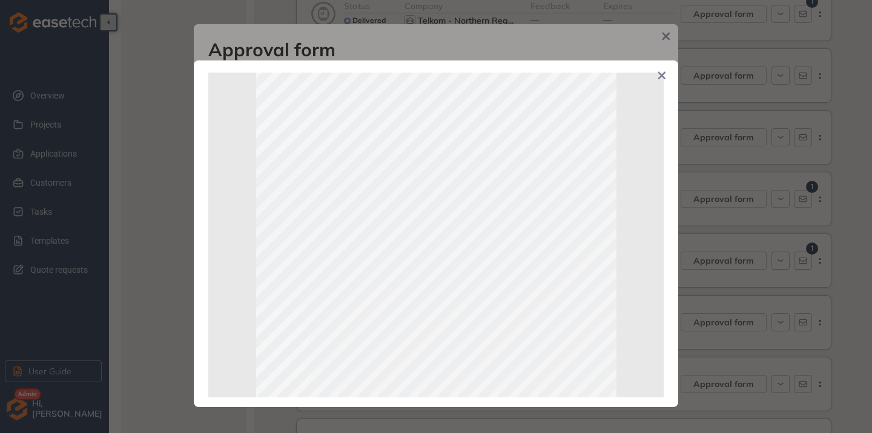
scroll to position [61, 0]
click at [664, 74] on icon "Close" at bounding box center [662, 76] width 8 height 8
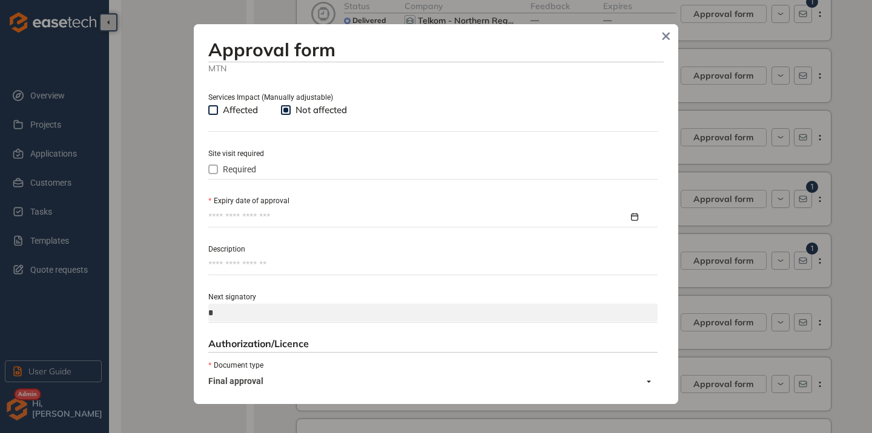
scroll to position [490, 0]
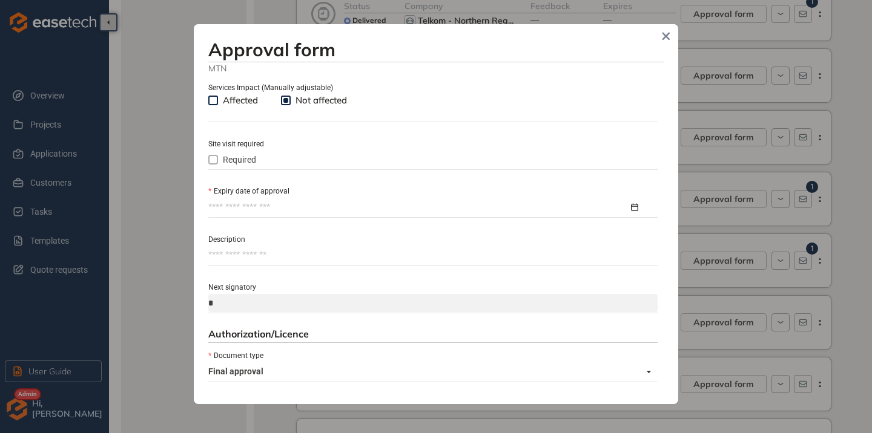
click at [284, 214] on input "Expiry date of approval" at bounding box center [418, 207] width 420 height 13
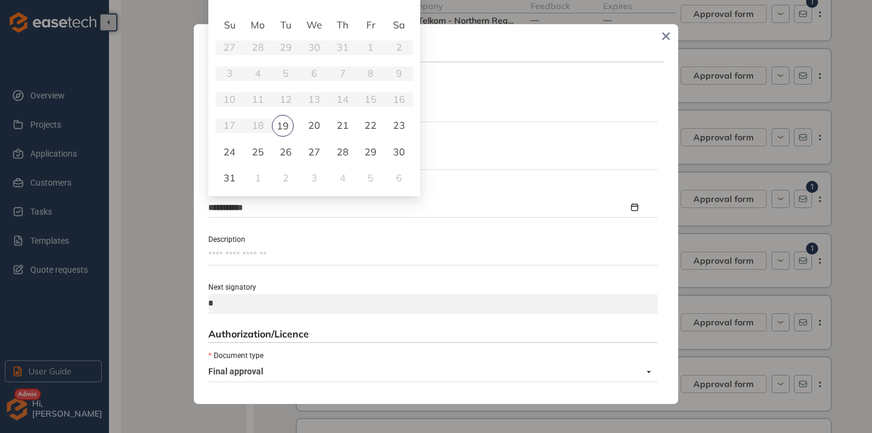
type input "**********"
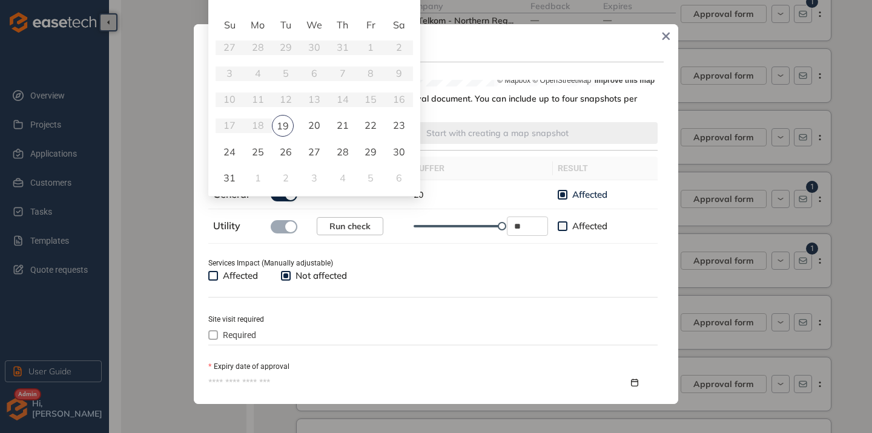
scroll to position [309, 0]
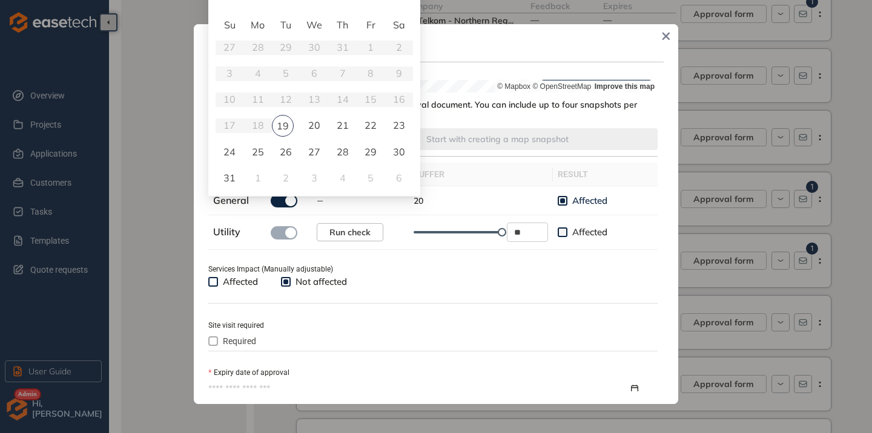
type input "**********"
click at [330, 389] on input "Expiry date of approval" at bounding box center [418, 389] width 420 height 13
click at [296, 389] on input "Expiry date of approval" at bounding box center [418, 389] width 420 height 13
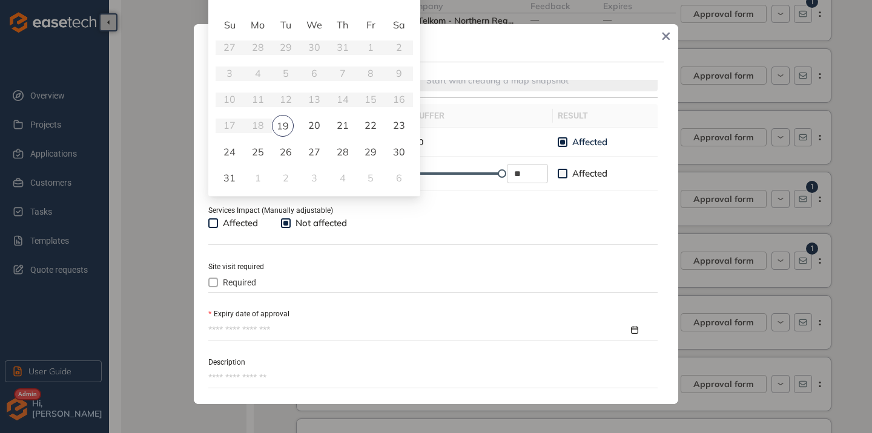
scroll to position [369, 0]
click at [231, 325] on input "Expiry date of approval" at bounding box center [418, 328] width 420 height 13
click at [222, 332] on input "Expiry date of approval" at bounding box center [418, 328] width 420 height 13
click at [628, 328] on div at bounding box center [429, 328] width 442 height 13
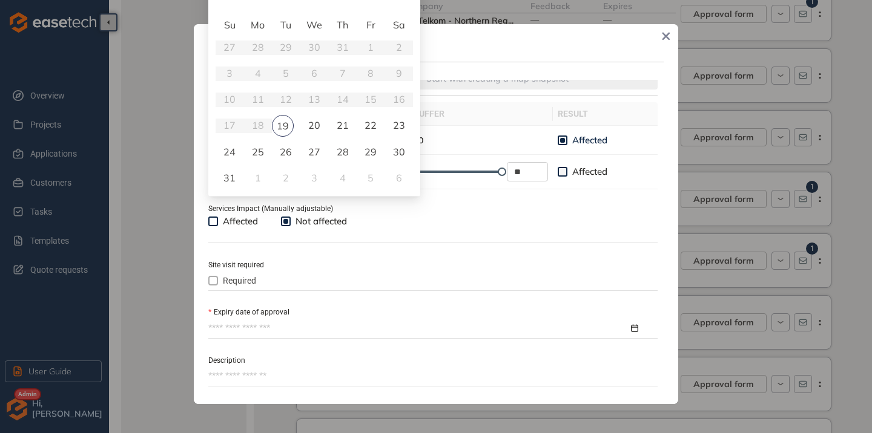
drag, startPoint x: 358, startPoint y: 14, endPoint x: 358, endPoint y: 31, distance: 16.9
click at [358, 31] on div "Su Mo Tu We Th Fr Sa 27 28 29 30 31 1 2 3 4 5 6 7 8 9 10 11 12 13 14 15 16 17 1…" at bounding box center [314, 103] width 212 height 186
click at [278, 152] on td "26" at bounding box center [286, 152] width 28 height 26
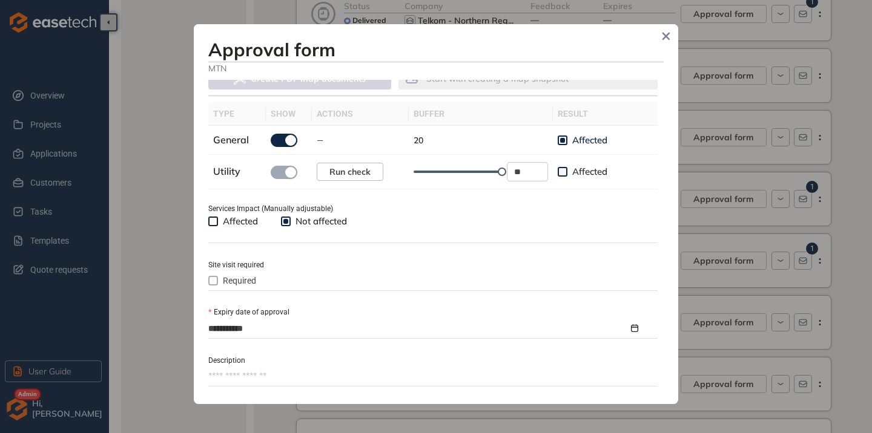
click at [255, 336] on div "**********" at bounding box center [432, 329] width 449 height 18
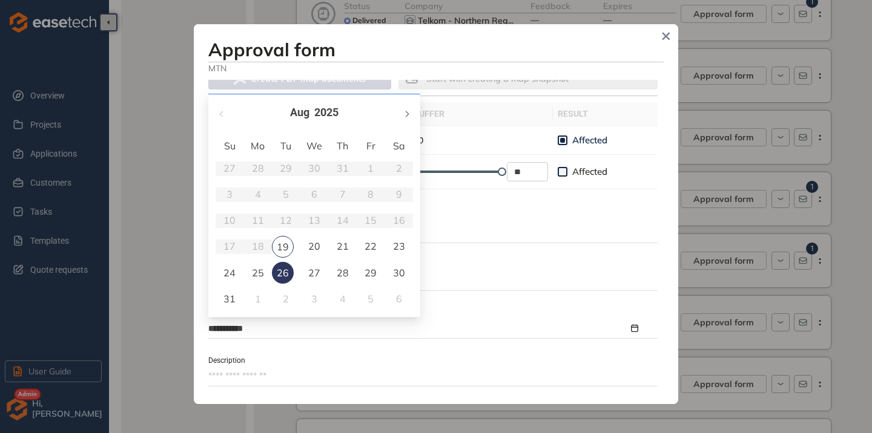
click at [410, 114] on button "button" at bounding box center [405, 112] width 13 height 25
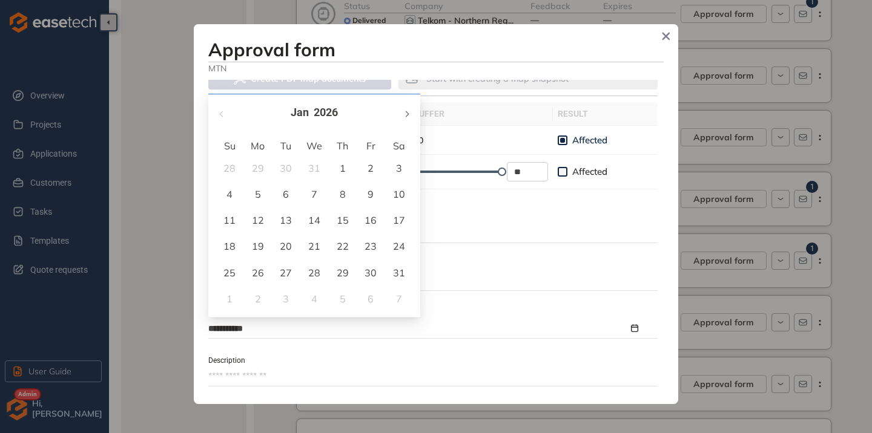
click at [410, 114] on button "button" at bounding box center [405, 112] width 13 height 25
type input "**********"
click at [364, 194] on div "13" at bounding box center [370, 194] width 15 height 15
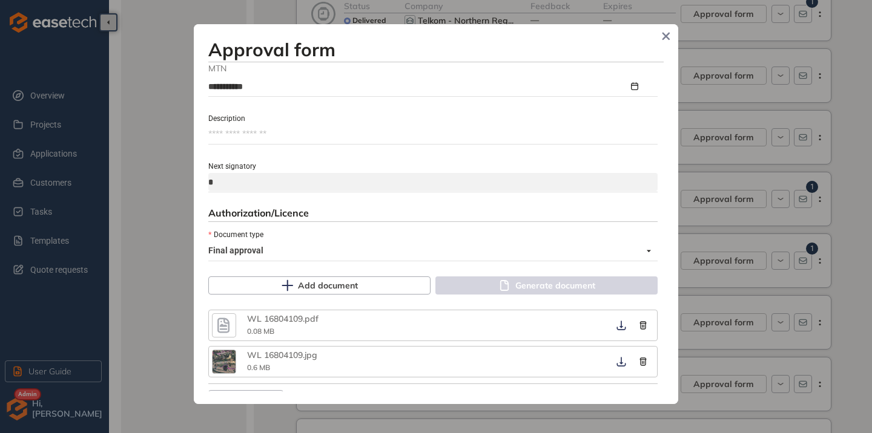
scroll to position [672, 0]
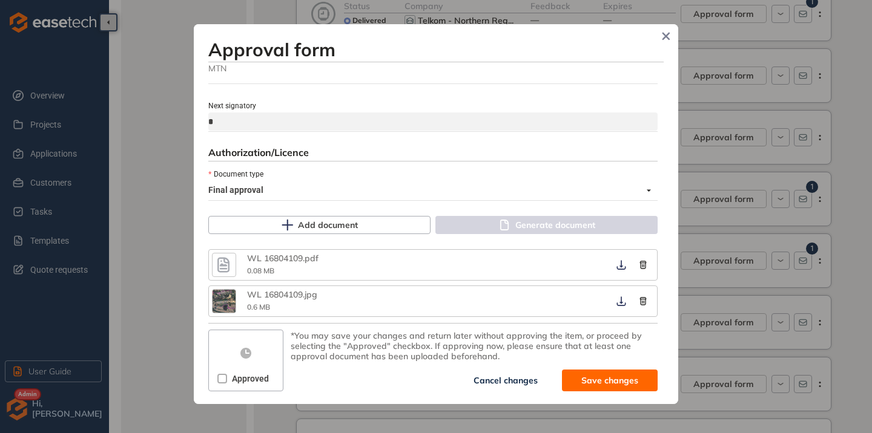
click at [243, 372] on div "Approved" at bounding box center [245, 378] width 56 height 19
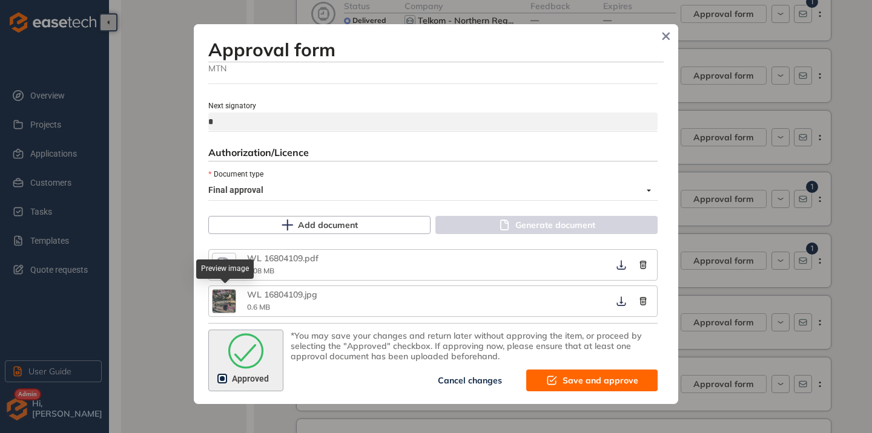
click at [230, 307] on img "button" at bounding box center [223, 301] width 23 height 23
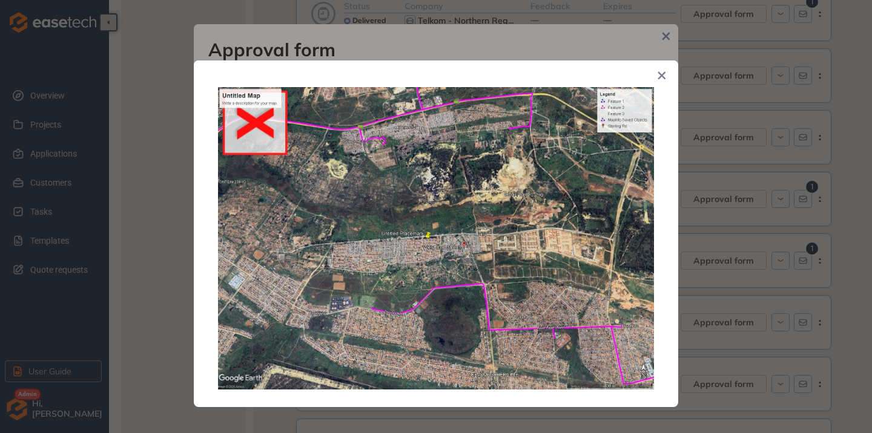
click at [660, 75] on icon "Close" at bounding box center [662, 76] width 8 height 8
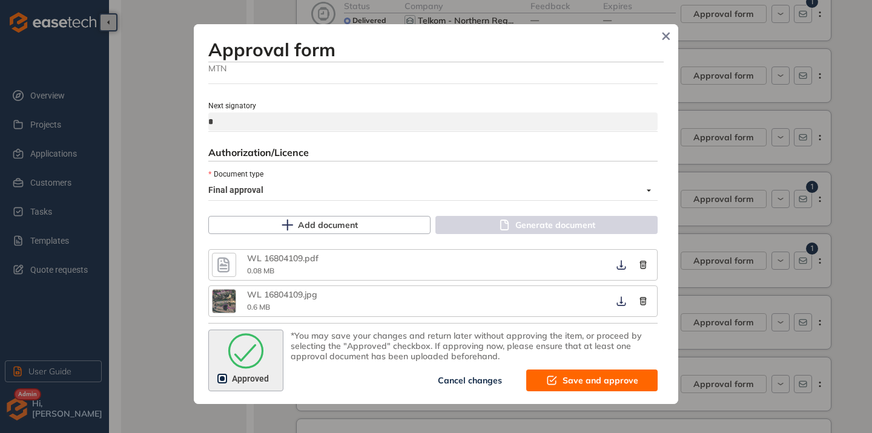
click at [591, 380] on span "Save and approve" at bounding box center [600, 380] width 76 height 13
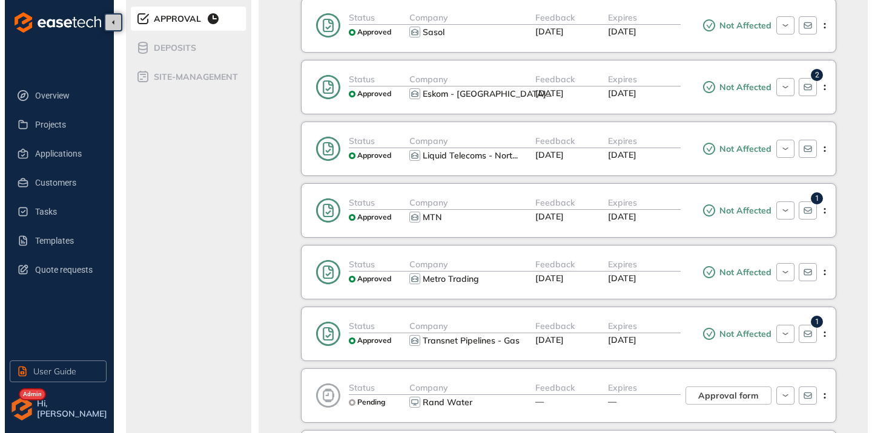
scroll to position [303, 0]
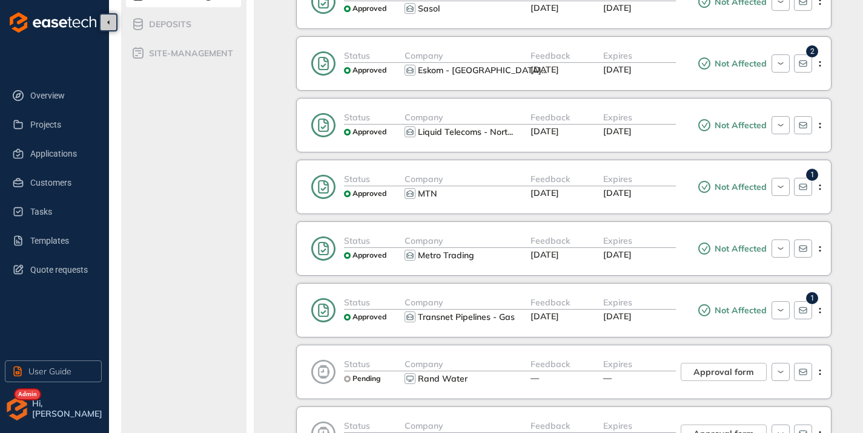
click at [662, 193] on div "Expires [DATE]" at bounding box center [639, 187] width 73 height 29
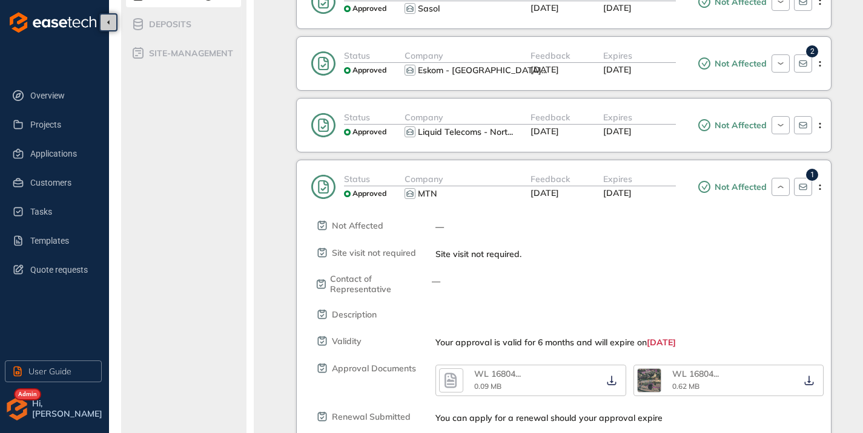
click at [623, 197] on span "[DATE]" at bounding box center [617, 193] width 28 height 11
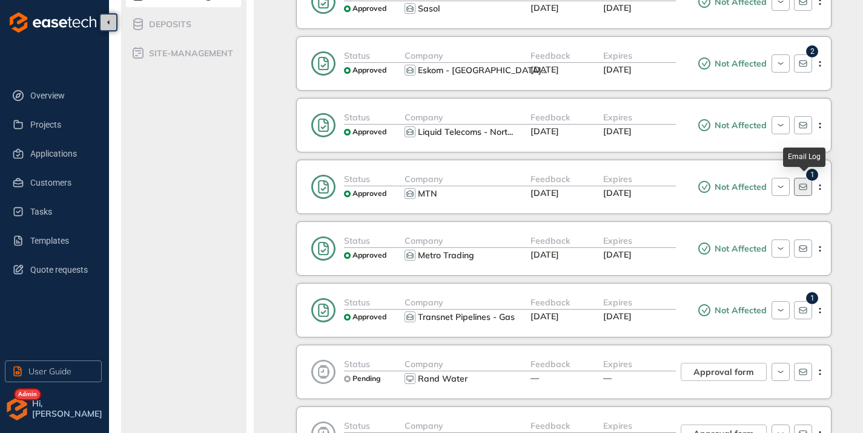
click at [799, 186] on icon "button" at bounding box center [803, 187] width 10 height 10
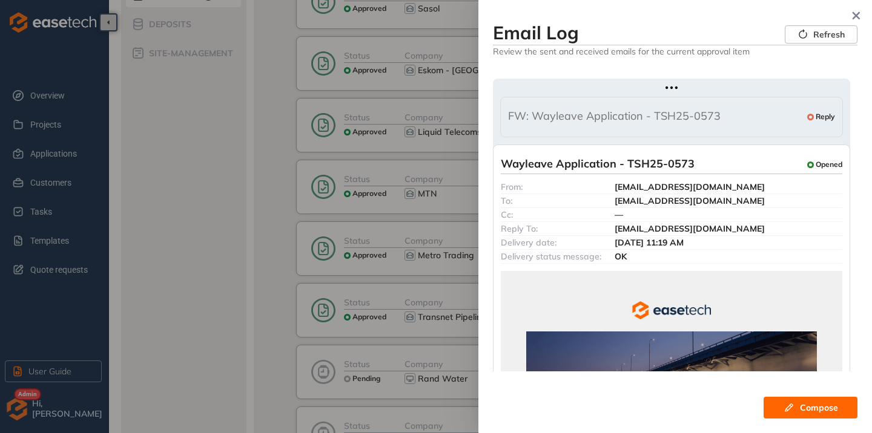
click at [694, 113] on span "FW: Wayleave Application - TSH25-0573" at bounding box center [614, 117] width 212 height 15
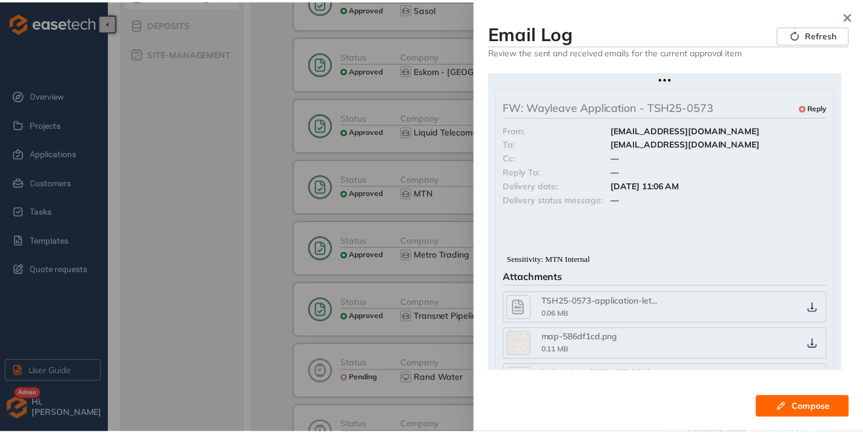
scroll to position [0, 0]
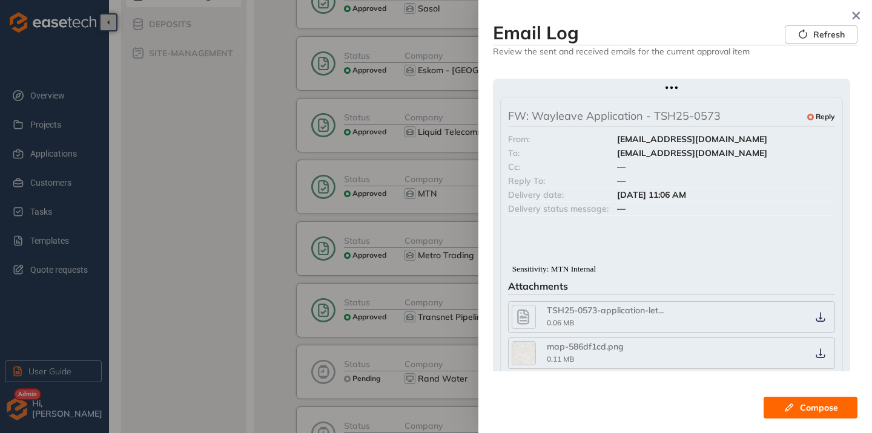
click at [697, 94] on div at bounding box center [671, 90] width 343 height 13
click at [676, 91] on button "button" at bounding box center [671, 88] width 22 height 8
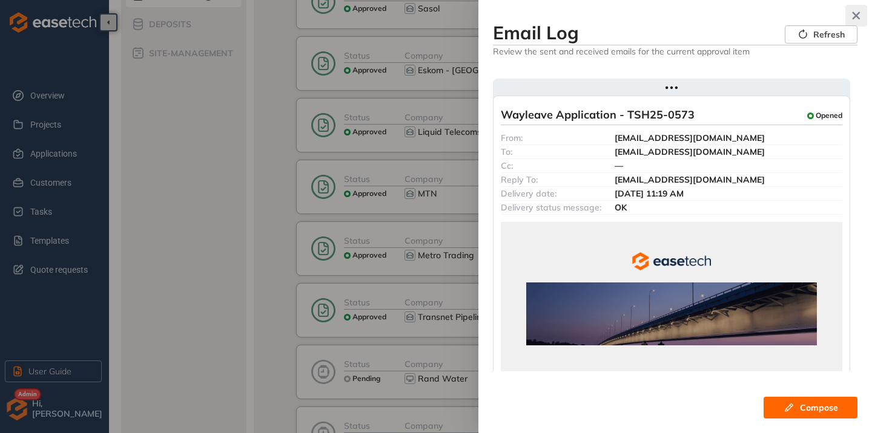
click at [855, 15] on icon "button" at bounding box center [856, 16] width 8 height 8
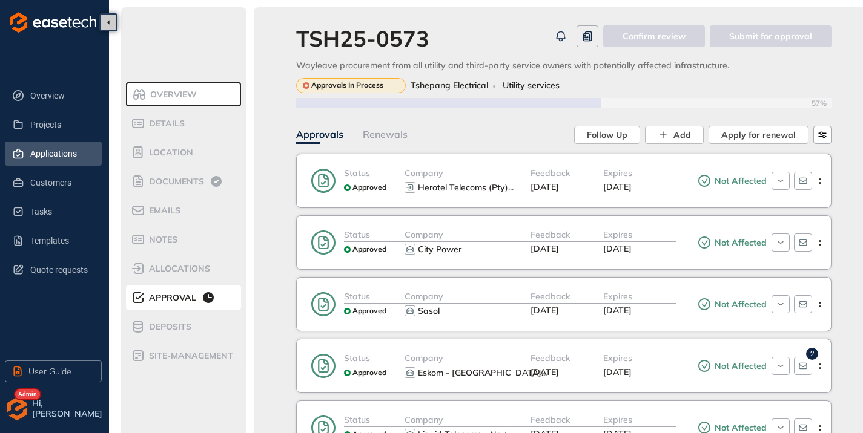
click at [36, 154] on span "Applications" at bounding box center [61, 154] width 62 height 24
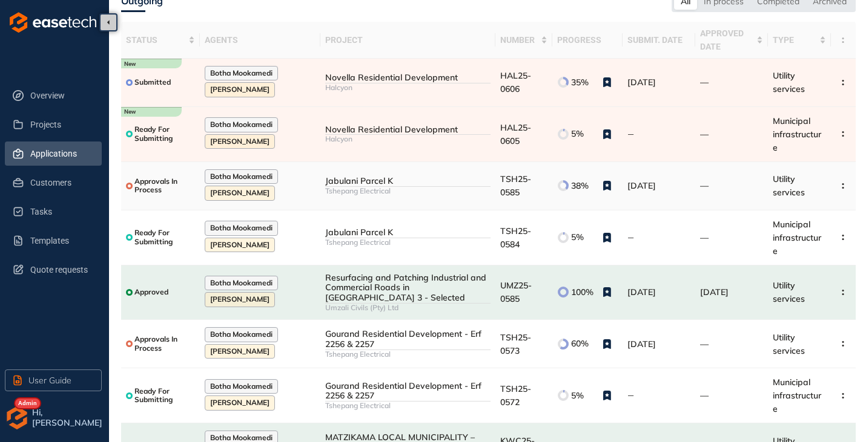
scroll to position [61, 0]
click at [360, 329] on div "Gourand Residential Development - Erf 2256 & 2257" at bounding box center [407, 339] width 165 height 21
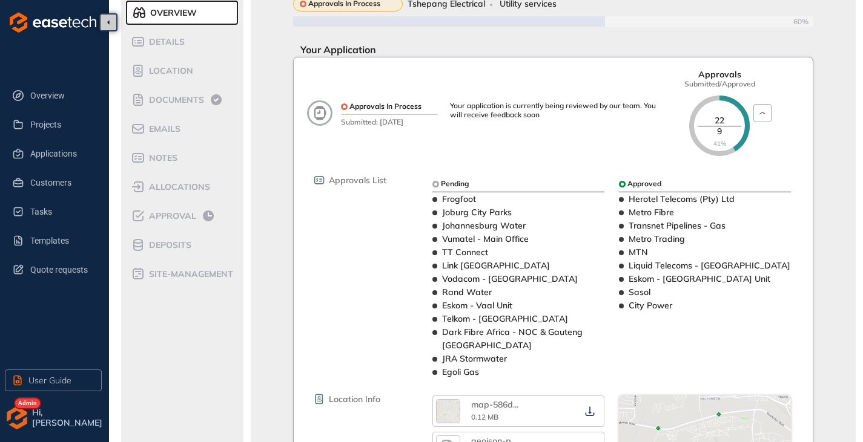
scroll to position [61, 0]
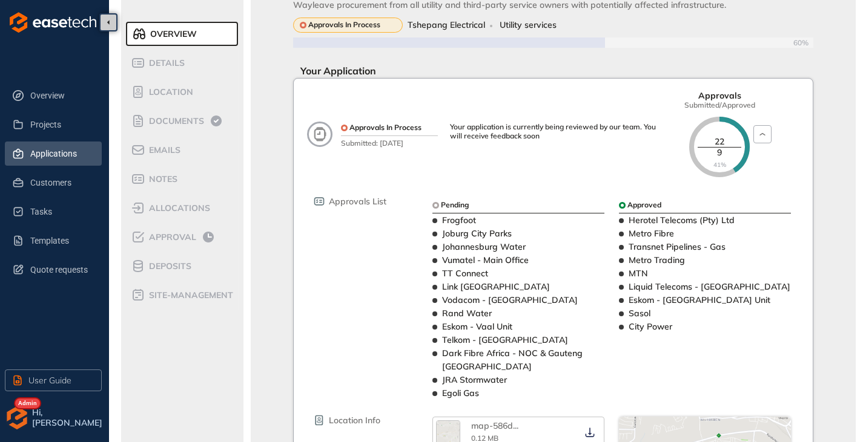
click at [47, 147] on span "Applications" at bounding box center [61, 154] width 62 height 24
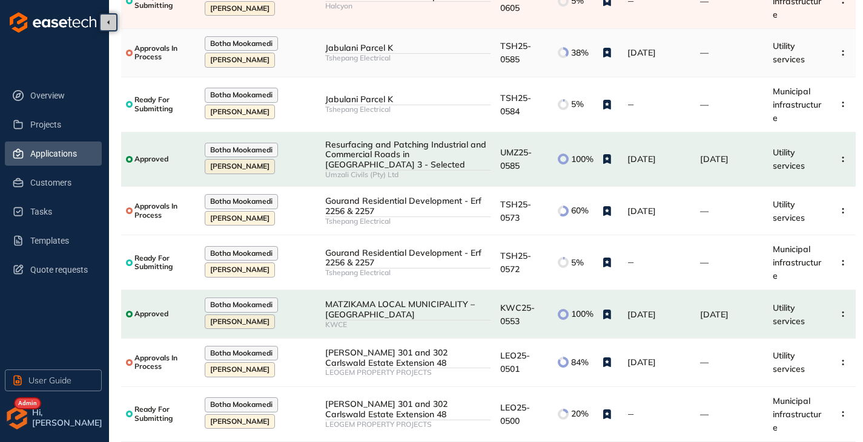
scroll to position [198, 0]
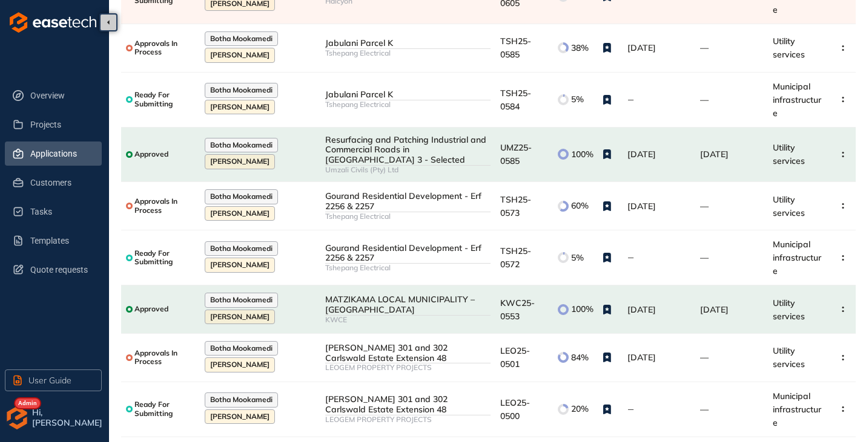
click at [16, 415] on img "button" at bounding box center [17, 418] width 24 height 24
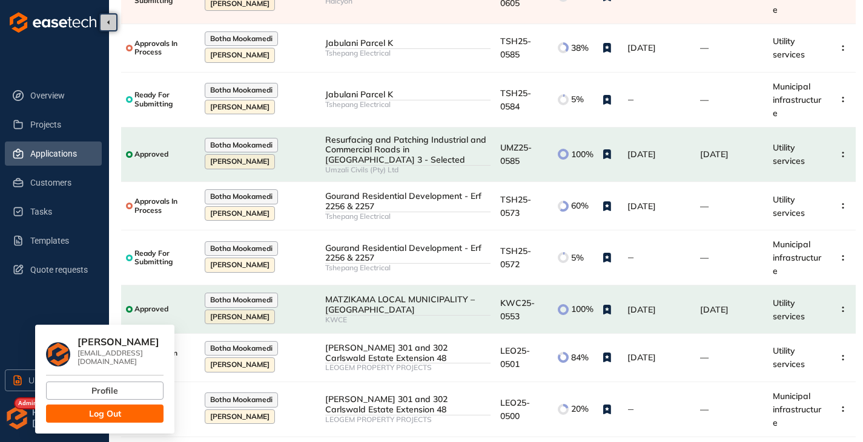
click at [104, 407] on span "Log Out" at bounding box center [105, 413] width 32 height 13
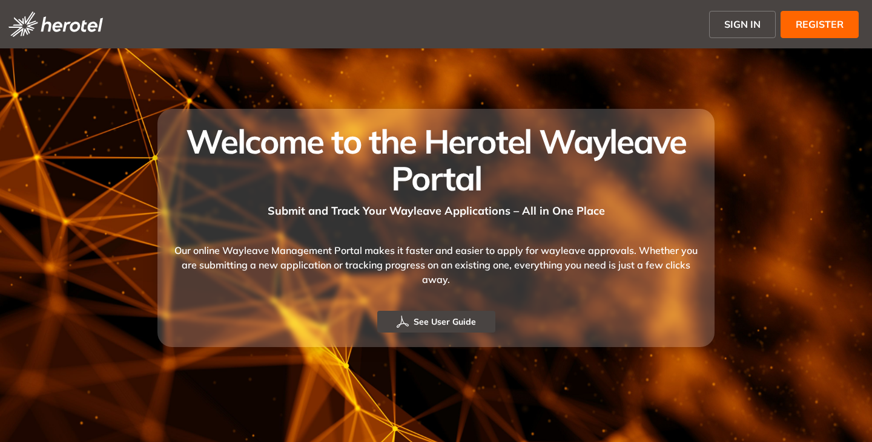
click at [752, 20] on span "SIGN IN" at bounding box center [742, 24] width 36 height 15
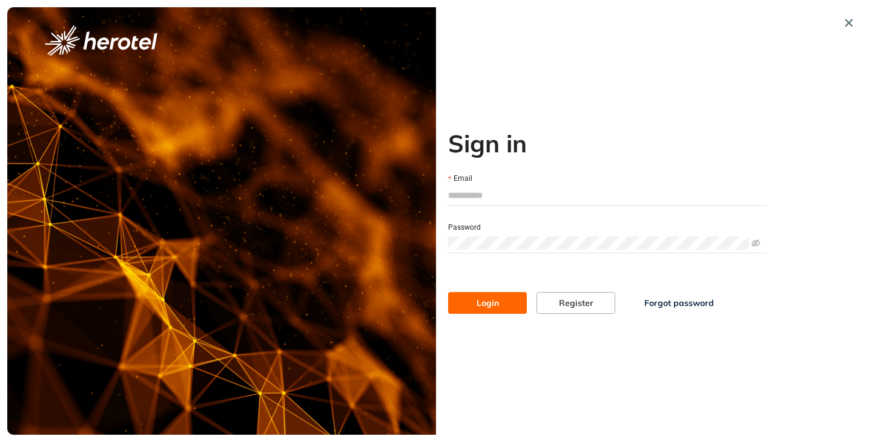
drag, startPoint x: 547, startPoint y: 188, endPoint x: 548, endPoint y: 179, distance: 9.1
click at [547, 188] on input "Email" at bounding box center [607, 195] width 318 height 18
type input "**********"
click at [448, 292] on button "Login" at bounding box center [487, 303] width 79 height 22
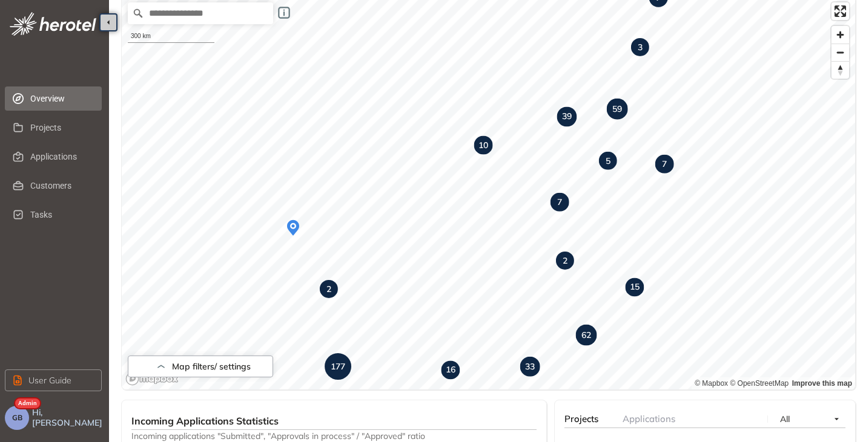
scroll to position [61, 0]
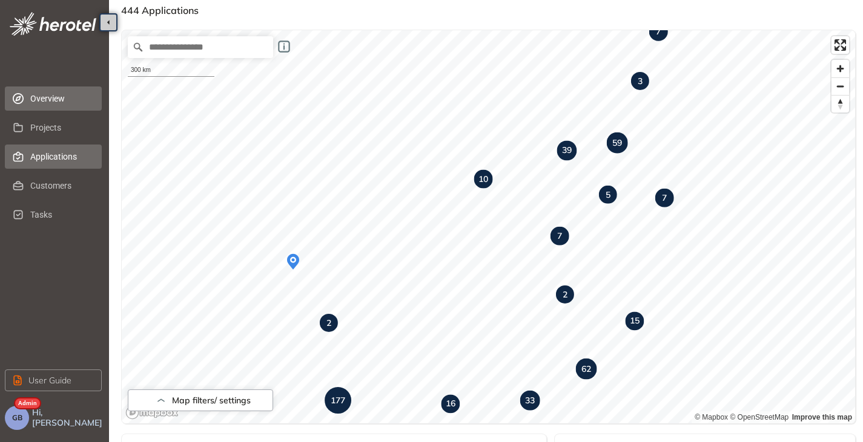
click at [42, 162] on span "Applications" at bounding box center [61, 157] width 62 height 24
